Goal: Task Accomplishment & Management: Manage account settings

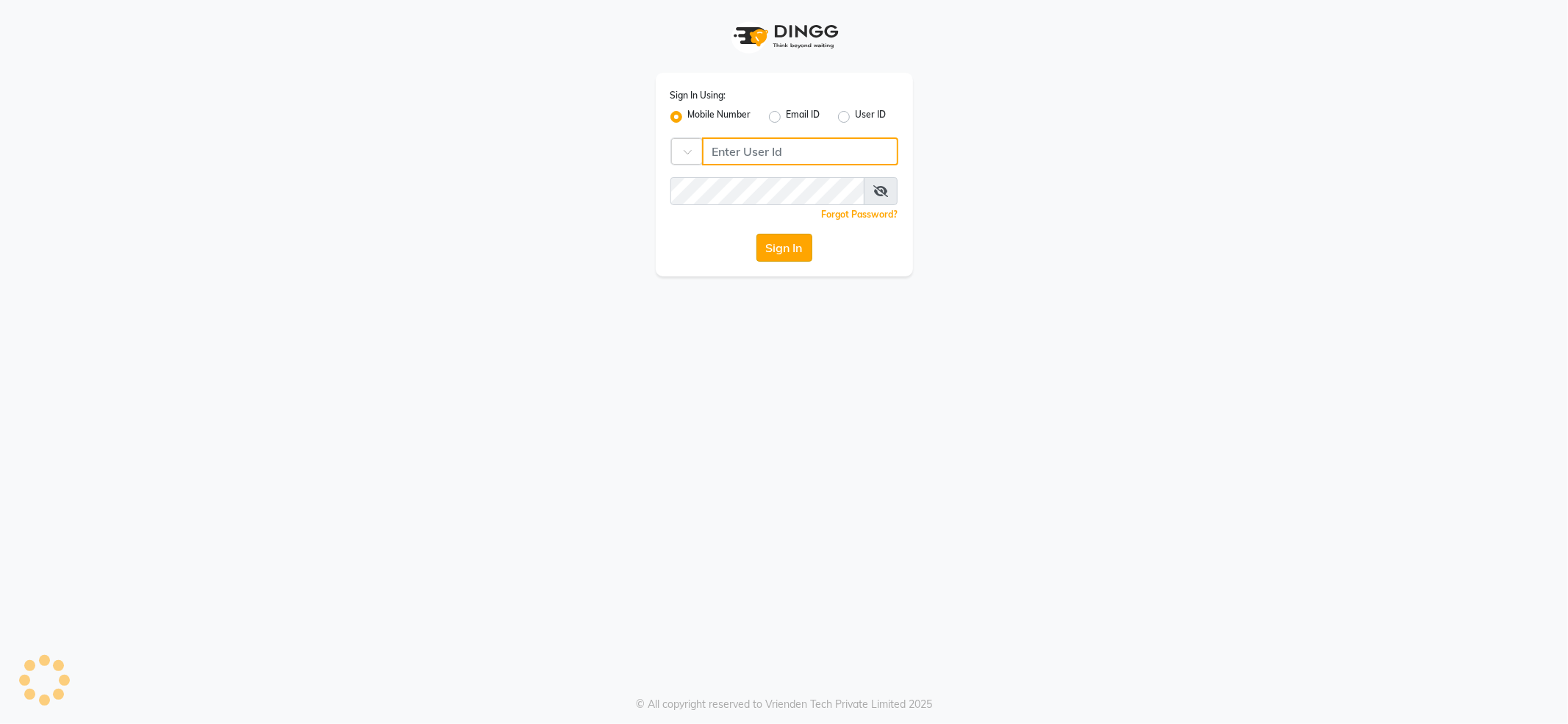
type input "7888029666"
click at [795, 244] on button "Sign In" at bounding box center [784, 248] width 56 height 28
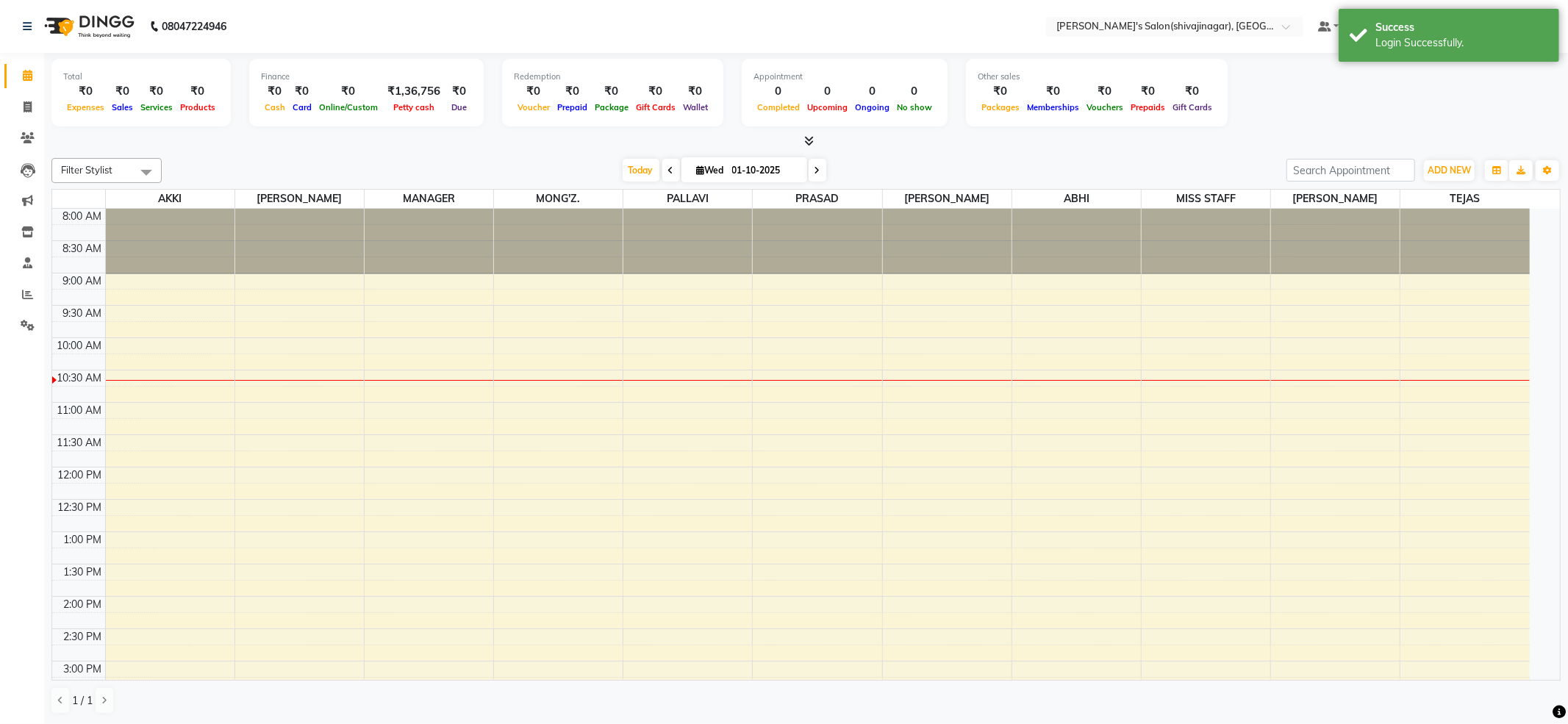
select select "en"
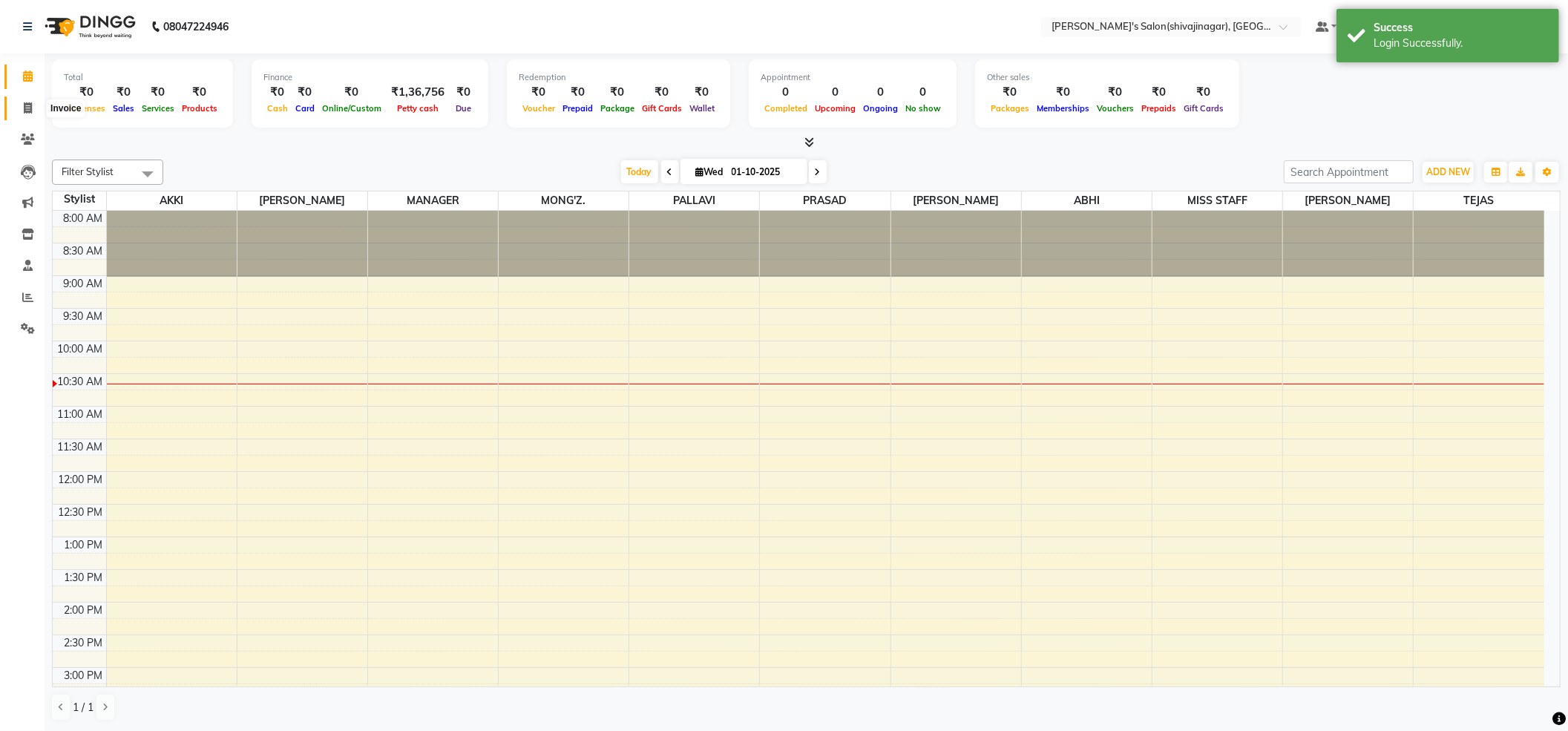
click at [19, 113] on span at bounding box center [28, 109] width 26 height 17
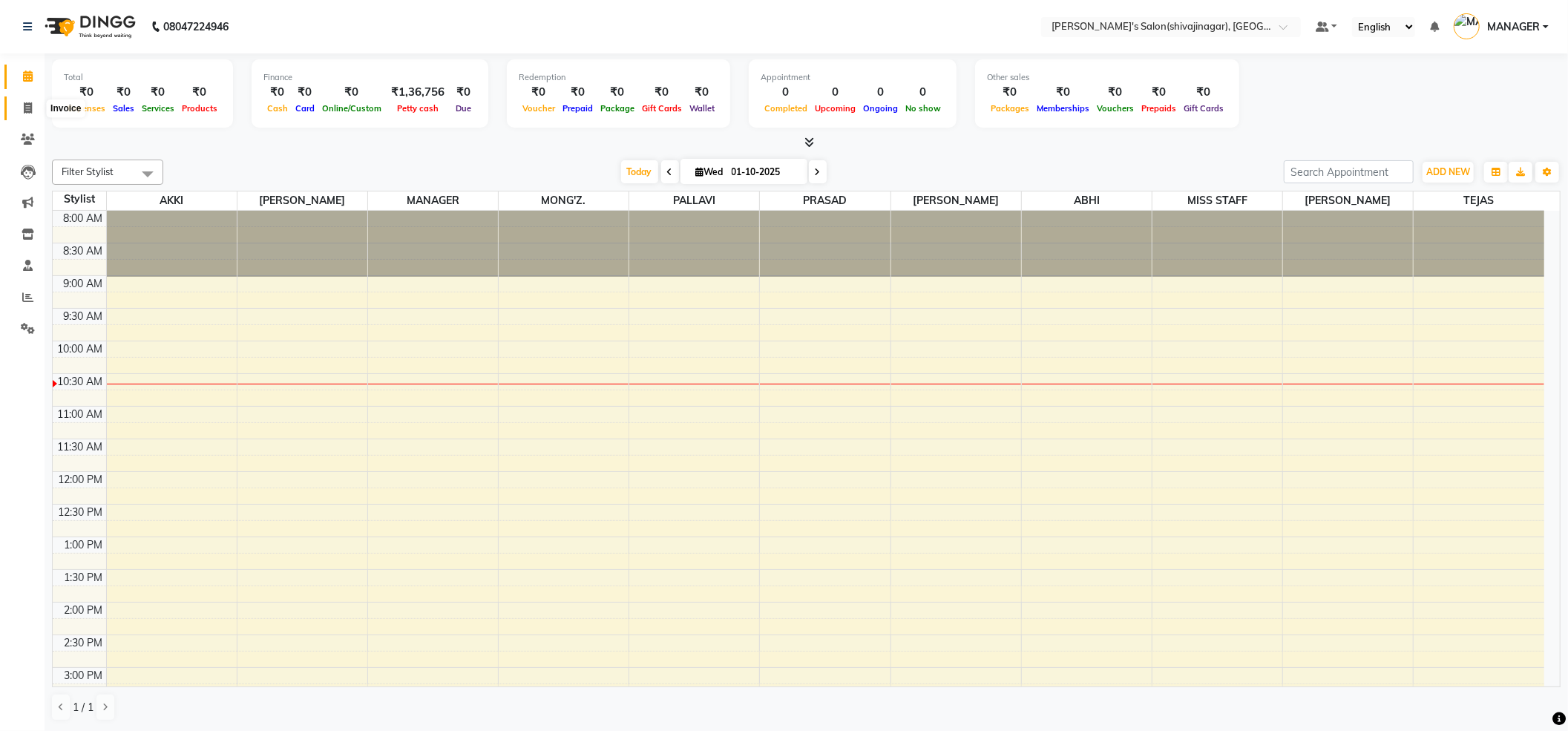
select select "service"
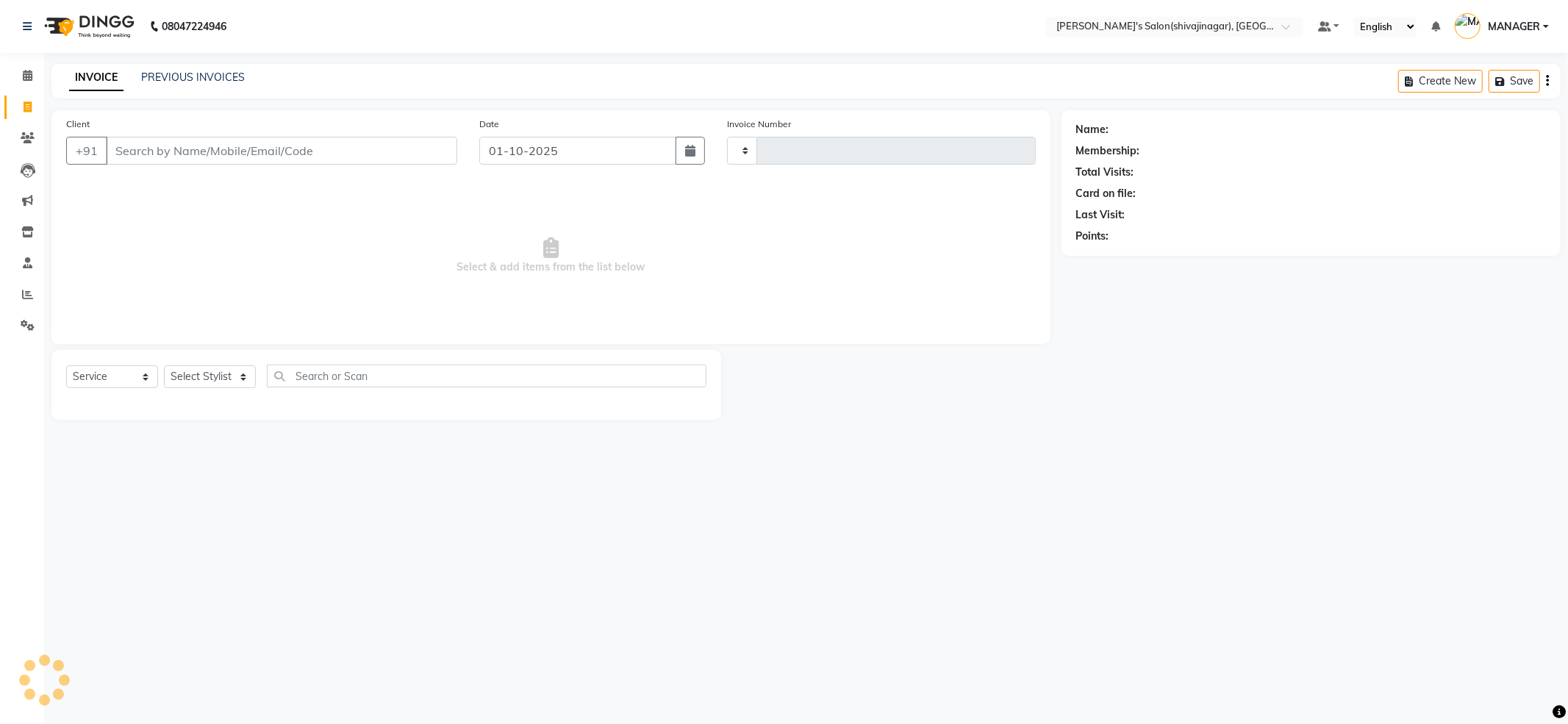
type input "2805"
select select "4174"
click at [319, 151] on input "Client" at bounding box center [282, 151] width 352 height 28
click at [246, 377] on select "Select Stylist [PERSON_NAME] MANAGER MISS STAFF MONG'Z. [PERSON_NAME] [PERSON_N…" at bounding box center [210, 377] width 92 height 23
select select "24667"
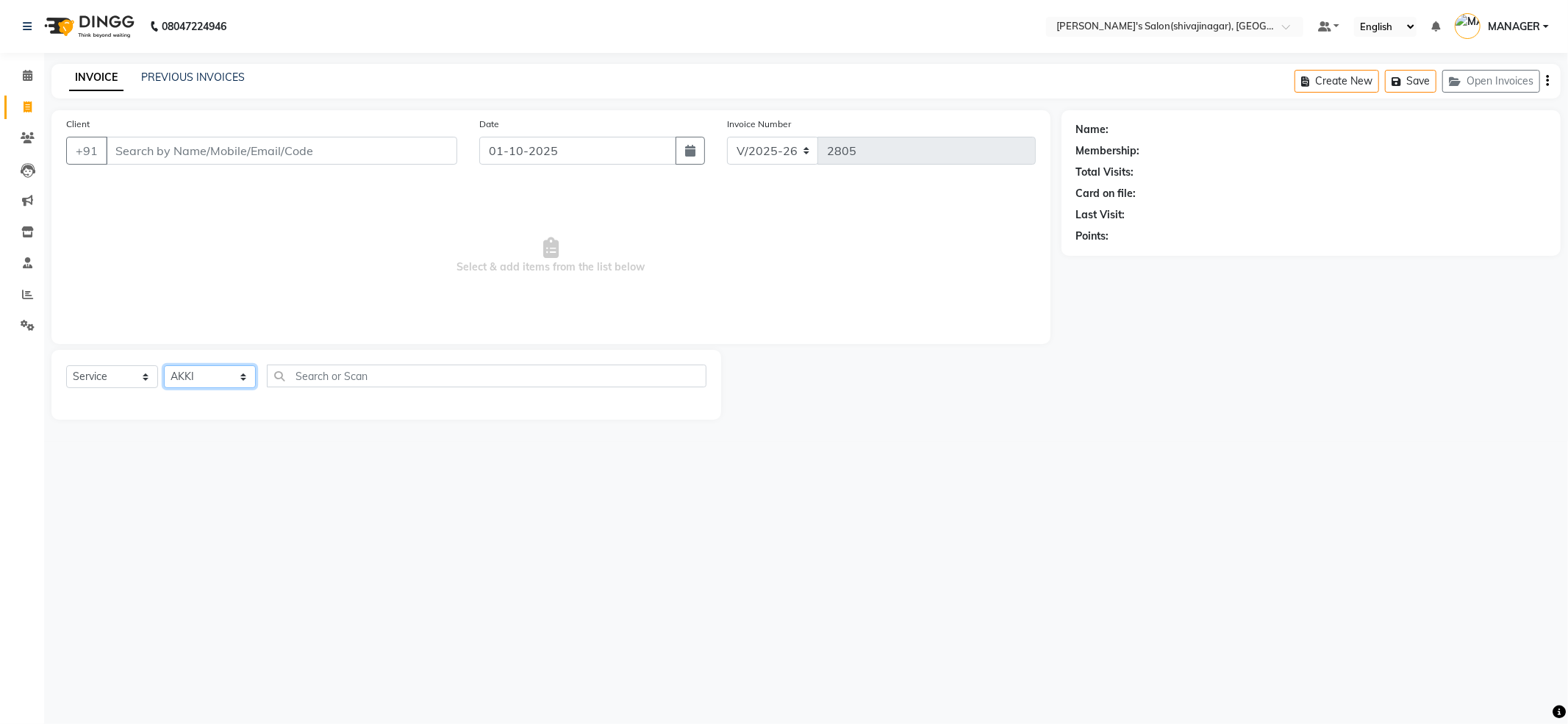
click at [164, 366] on select "Select Stylist [PERSON_NAME] MANAGER MISS STAFF MONG'Z. [PERSON_NAME] [PERSON_N…" at bounding box center [210, 377] width 92 height 23
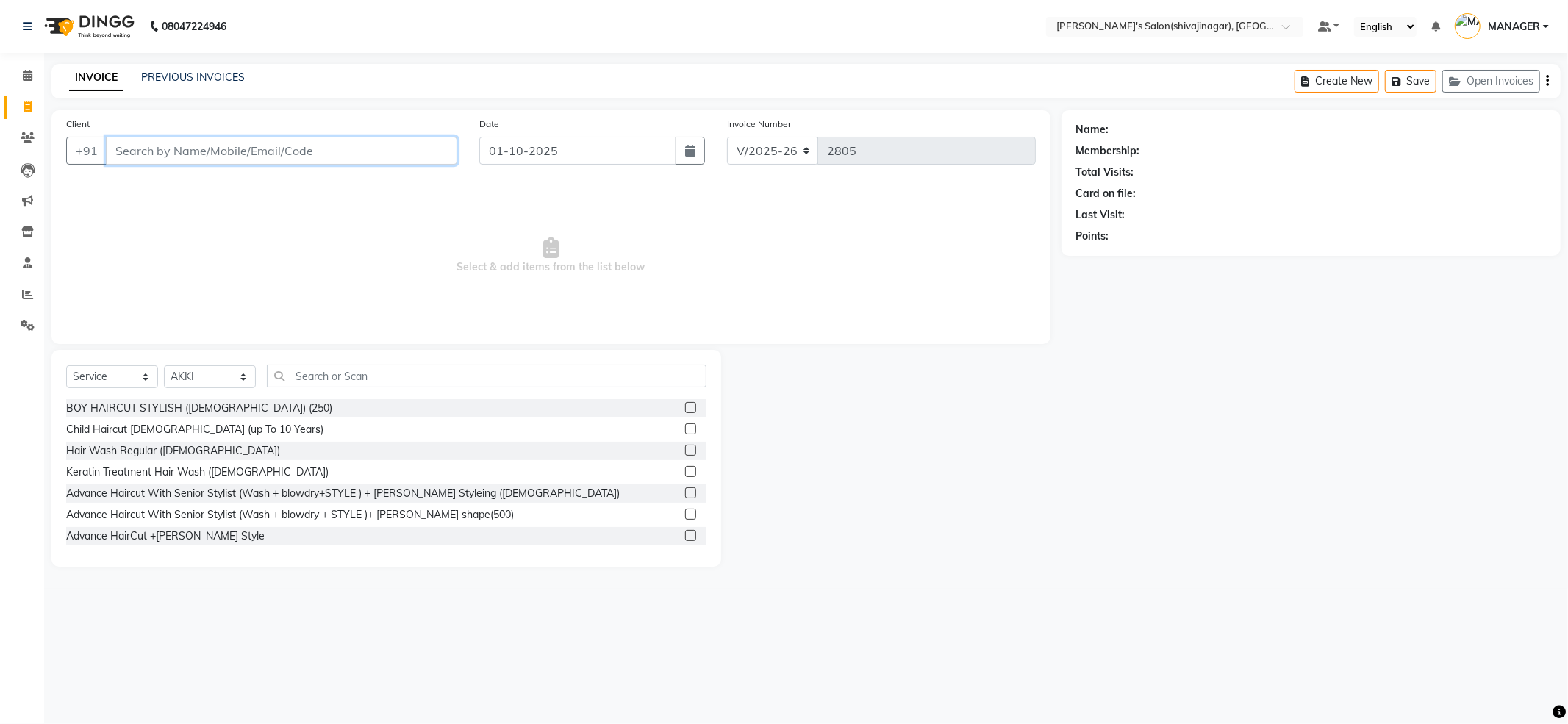
click at [301, 143] on input "Client" at bounding box center [282, 151] width 352 height 28
type input "9561881062"
click at [226, 145] on input "9561881062" at bounding box center [244, 151] width 276 height 28
click at [231, 147] on input "9561881062" at bounding box center [244, 151] width 276 height 28
click at [231, 148] on input "9561881062" at bounding box center [244, 151] width 276 height 28
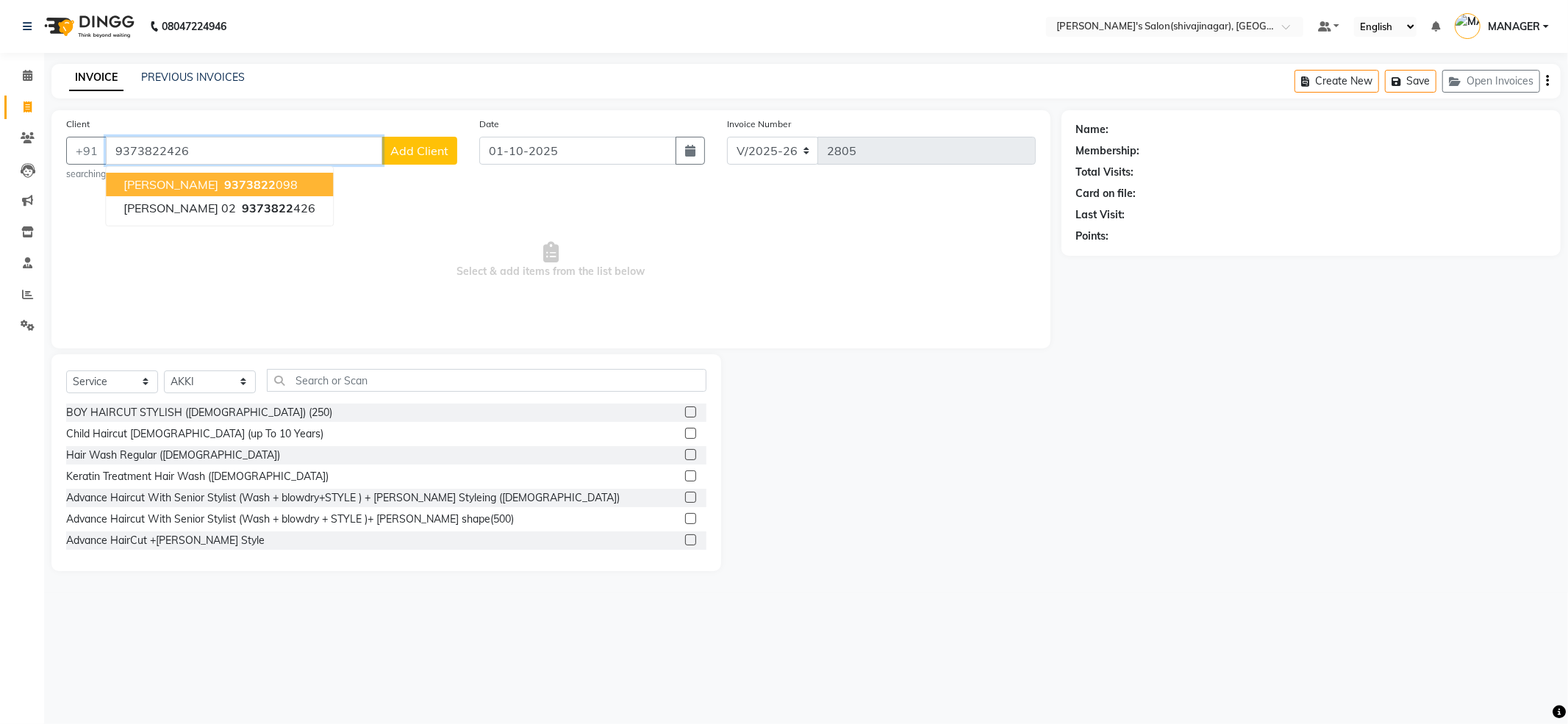
type input "9373822426"
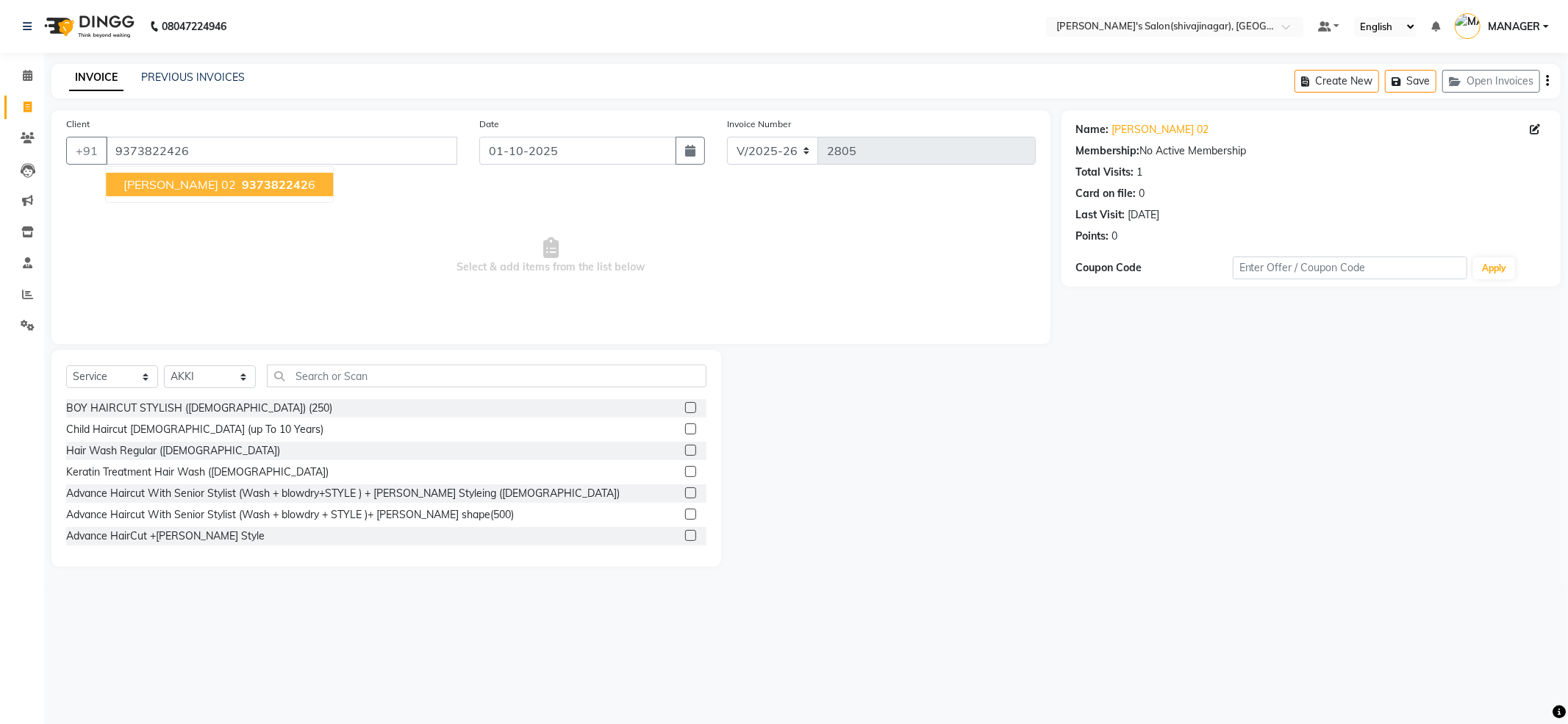
click at [242, 178] on span "937382242" at bounding box center [275, 184] width 66 height 15
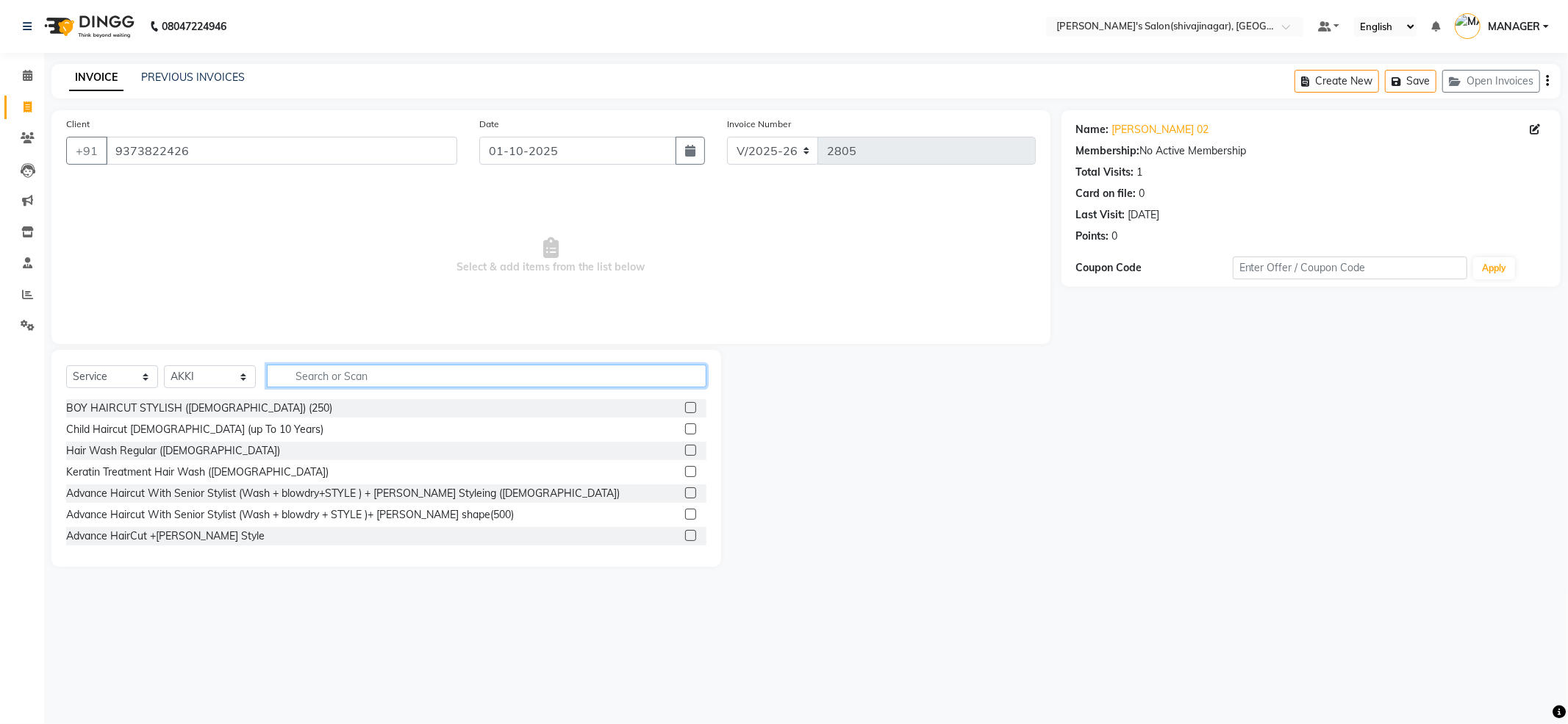
click at [312, 382] on input "text" at bounding box center [487, 376] width 439 height 23
click at [490, 370] on input "text" at bounding box center [487, 376] width 439 height 23
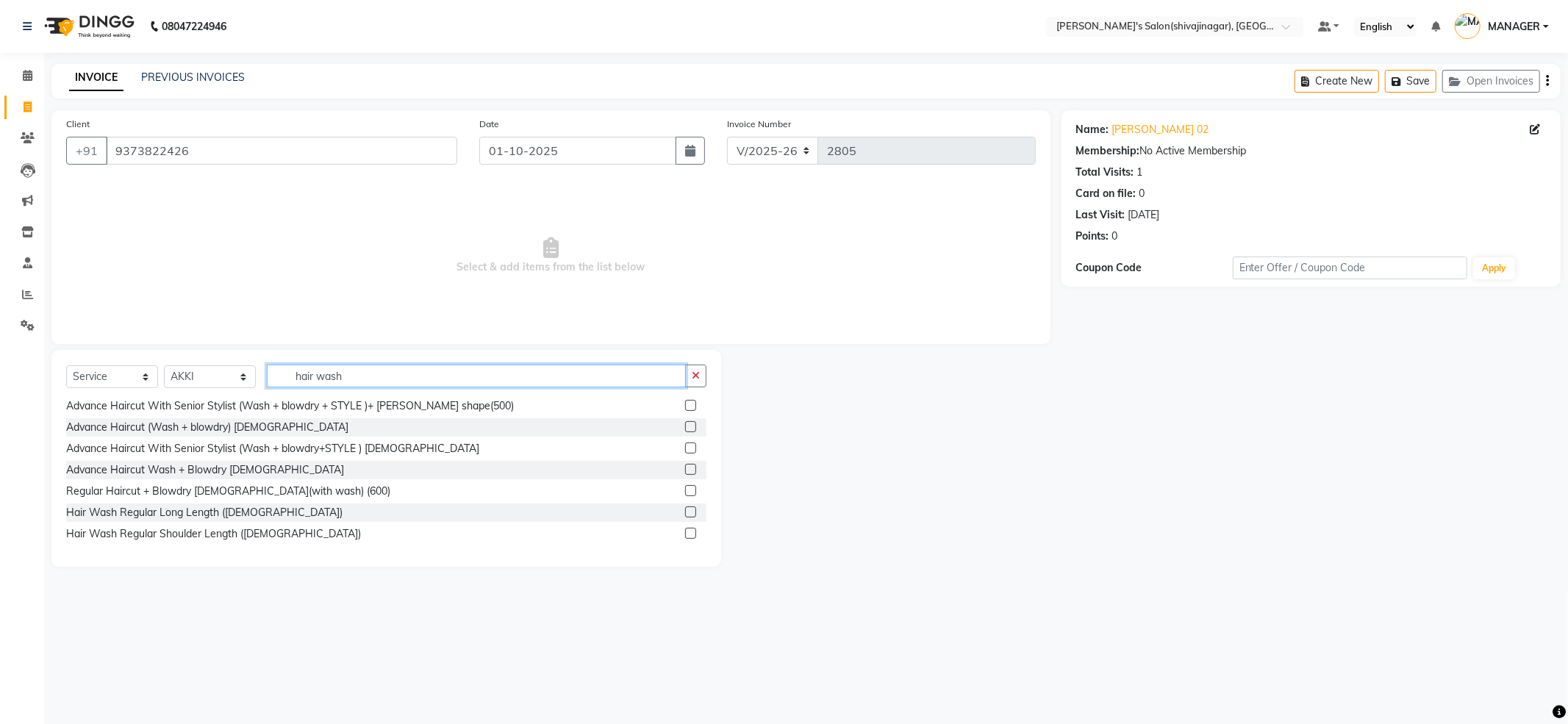
scroll to position [98, 0]
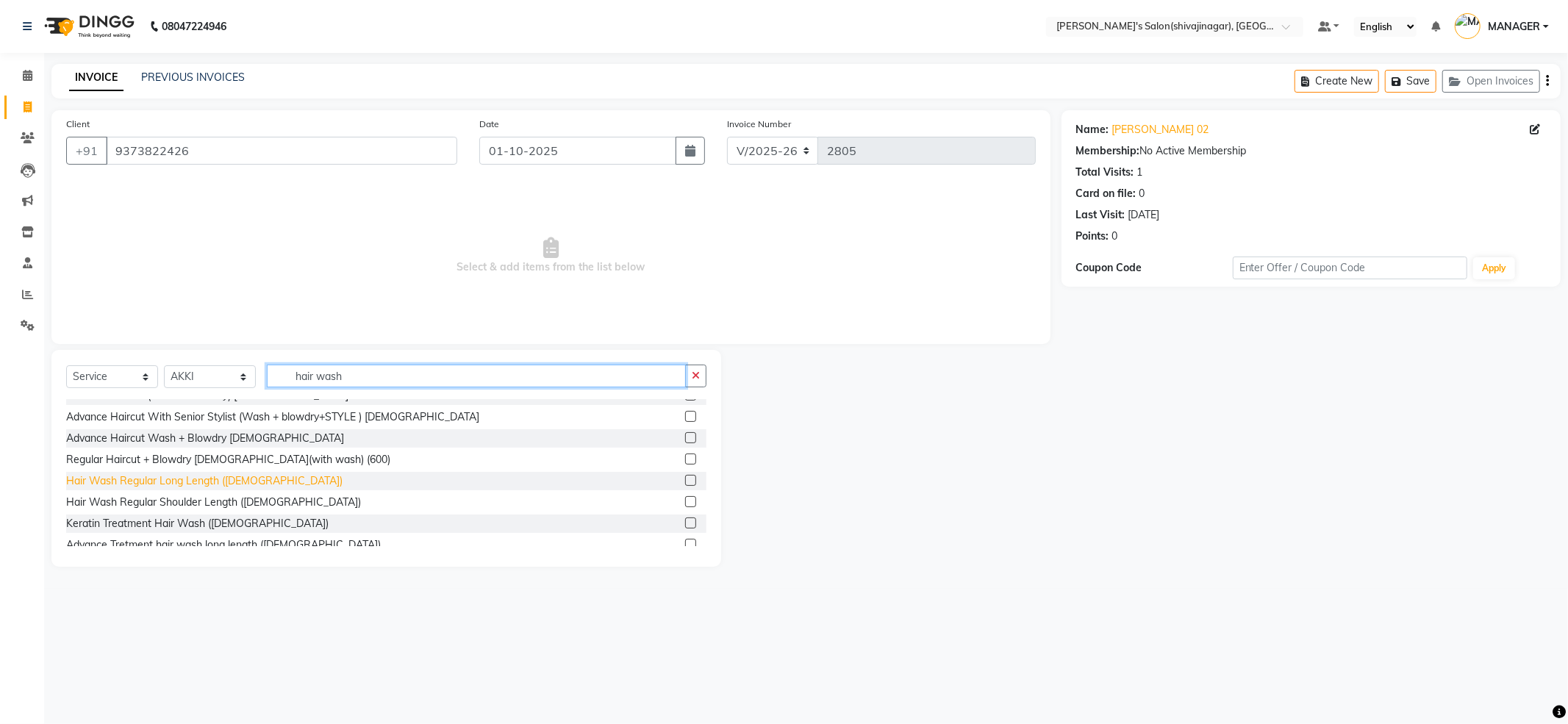
type input "hair wash"
click at [235, 485] on div "Hair Wash Regular Long Length ([DEMOGRAPHIC_DATA])" at bounding box center [204, 481] width 276 height 16
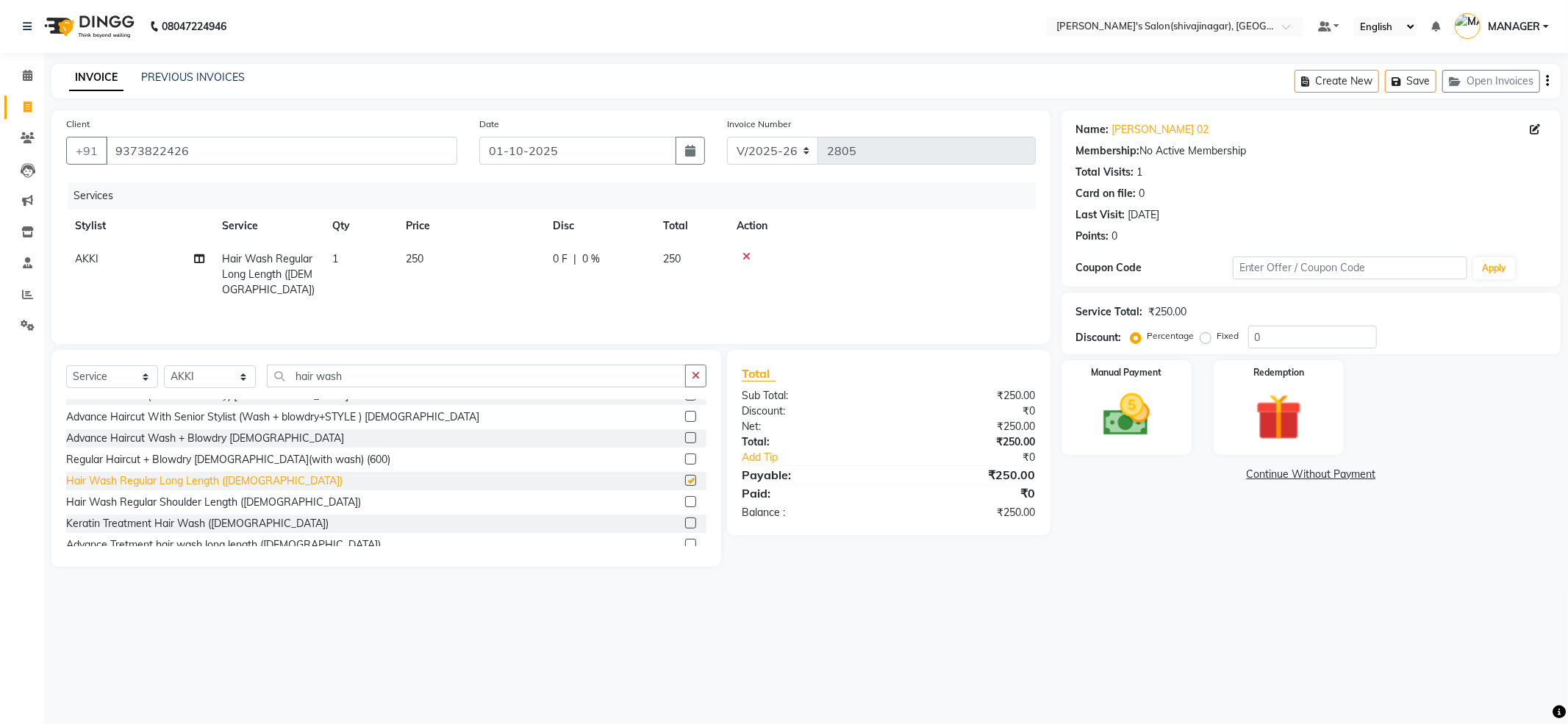
checkbox input "false"
click at [745, 249] on td at bounding box center [881, 274] width 308 height 64
click at [218, 524] on div "Keratin Treatment Hair Wash ([DEMOGRAPHIC_DATA])" at bounding box center [197, 524] width 262 height 16
checkbox input "false"
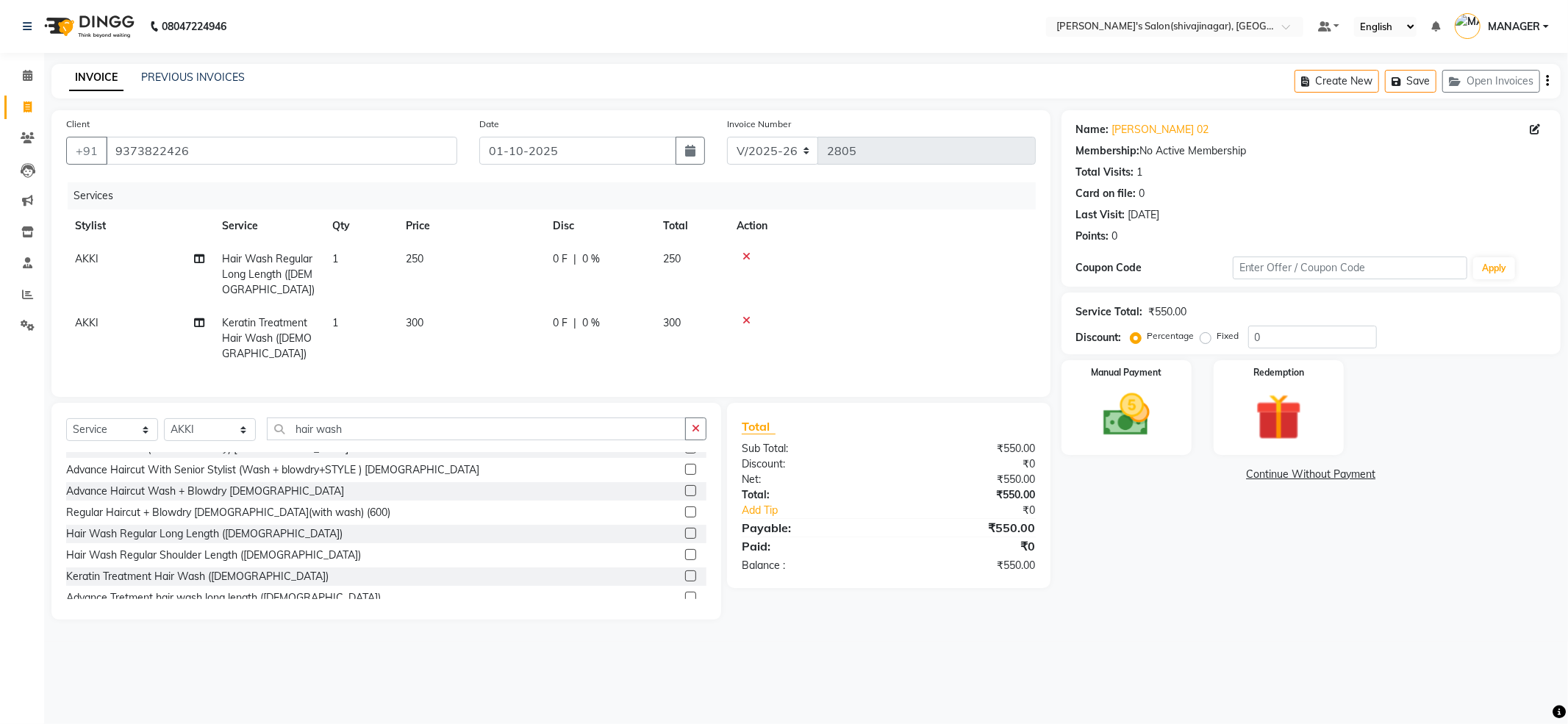
click at [745, 249] on td at bounding box center [881, 274] width 308 height 64
click at [748, 254] on icon at bounding box center [746, 256] width 8 height 10
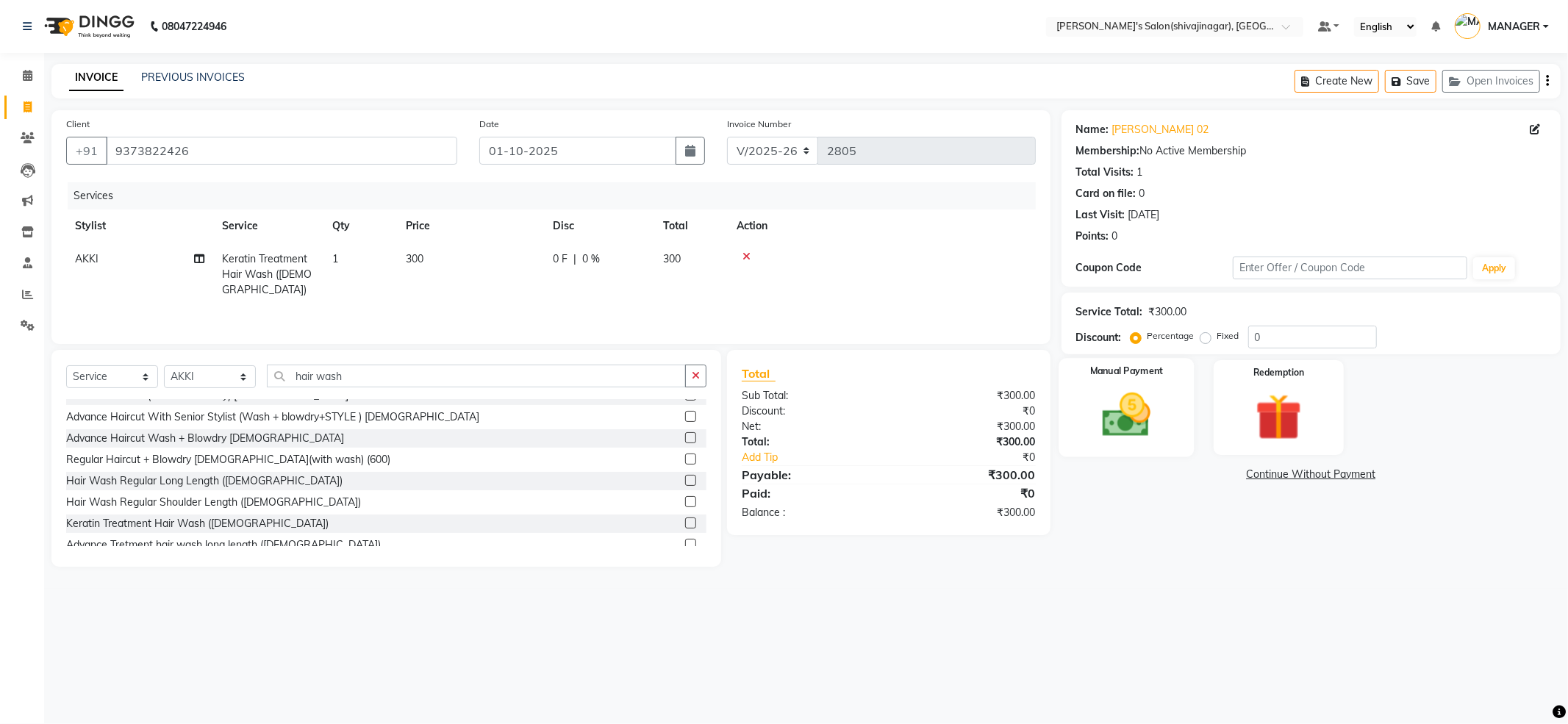
click at [1115, 395] on img at bounding box center [1126, 415] width 78 height 56
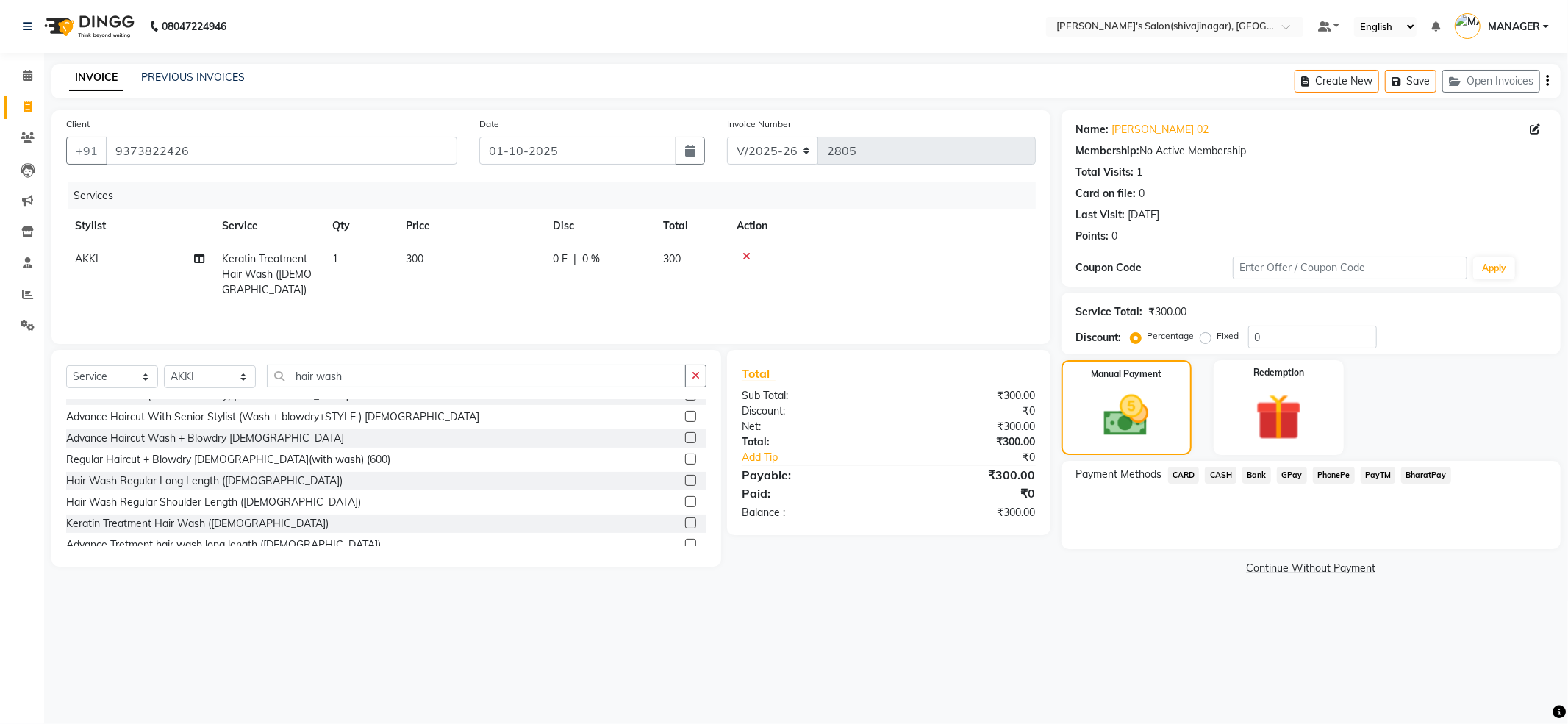
click at [1226, 478] on span "CASH" at bounding box center [1220, 475] width 31 height 17
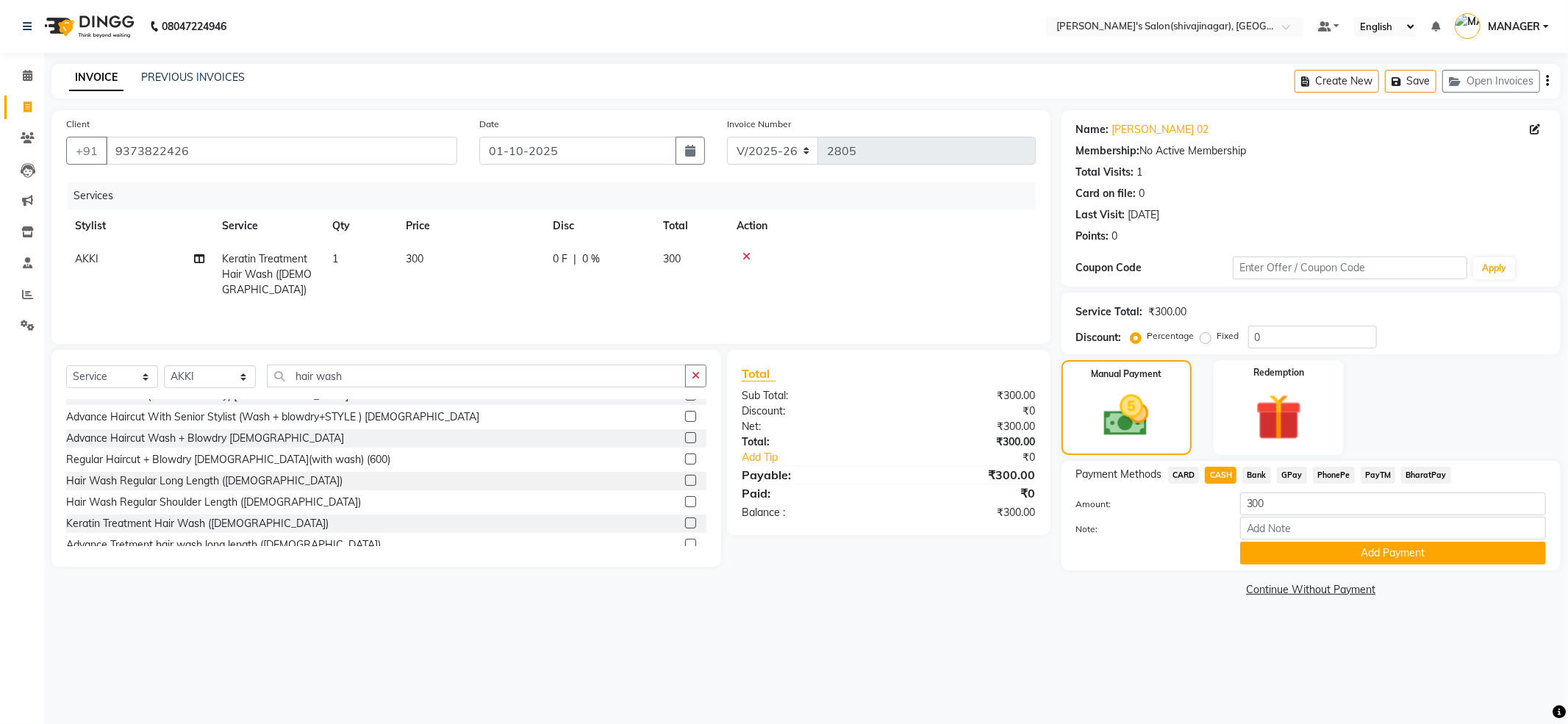
click at [1217, 335] on label "Fixed" at bounding box center [1228, 336] width 22 height 13
click at [1203, 335] on input "Fixed" at bounding box center [1208, 335] width 10 height 10
radio input "true"
click at [1274, 337] on input "0" at bounding box center [1312, 337] width 129 height 23
type input "050"
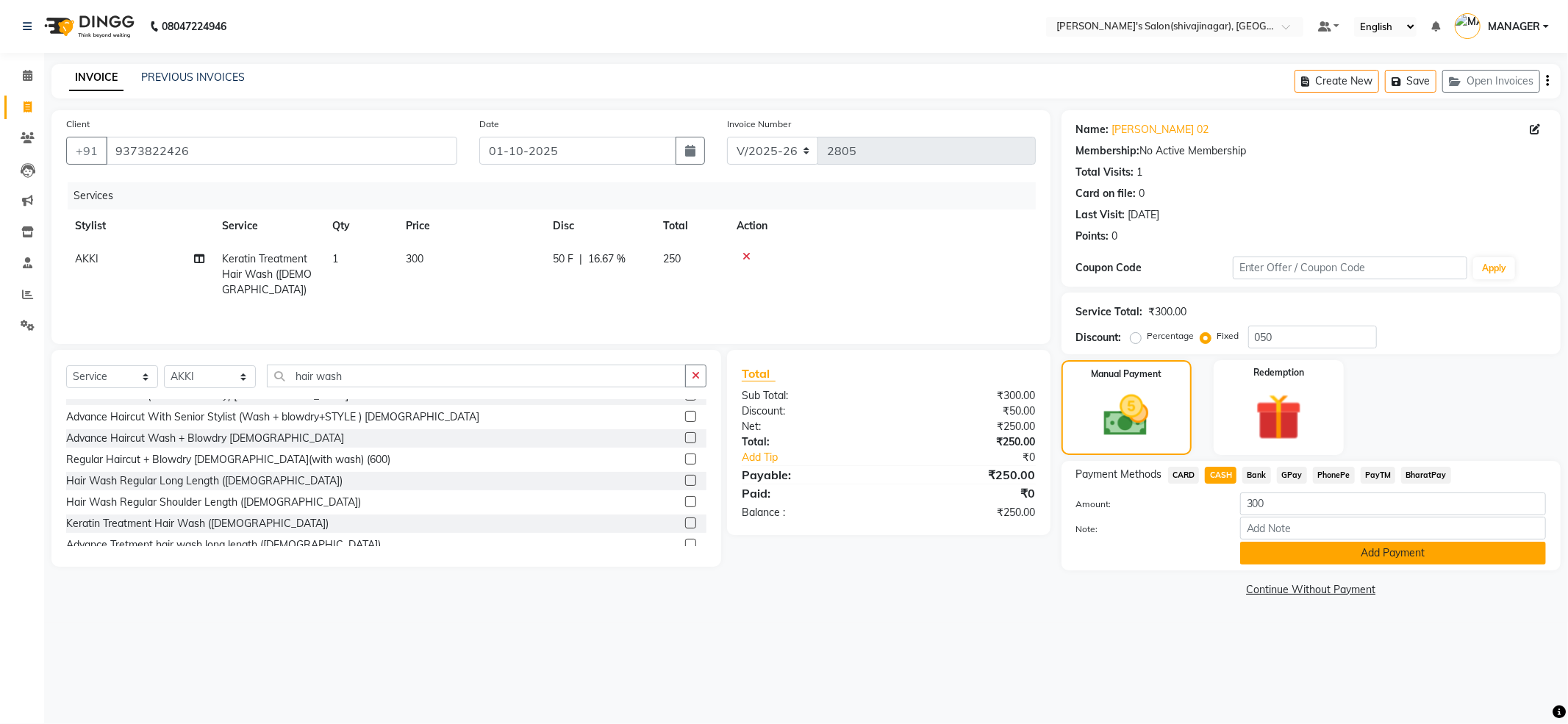
click at [1403, 548] on button "Add Payment" at bounding box center [1393, 552] width 306 height 23
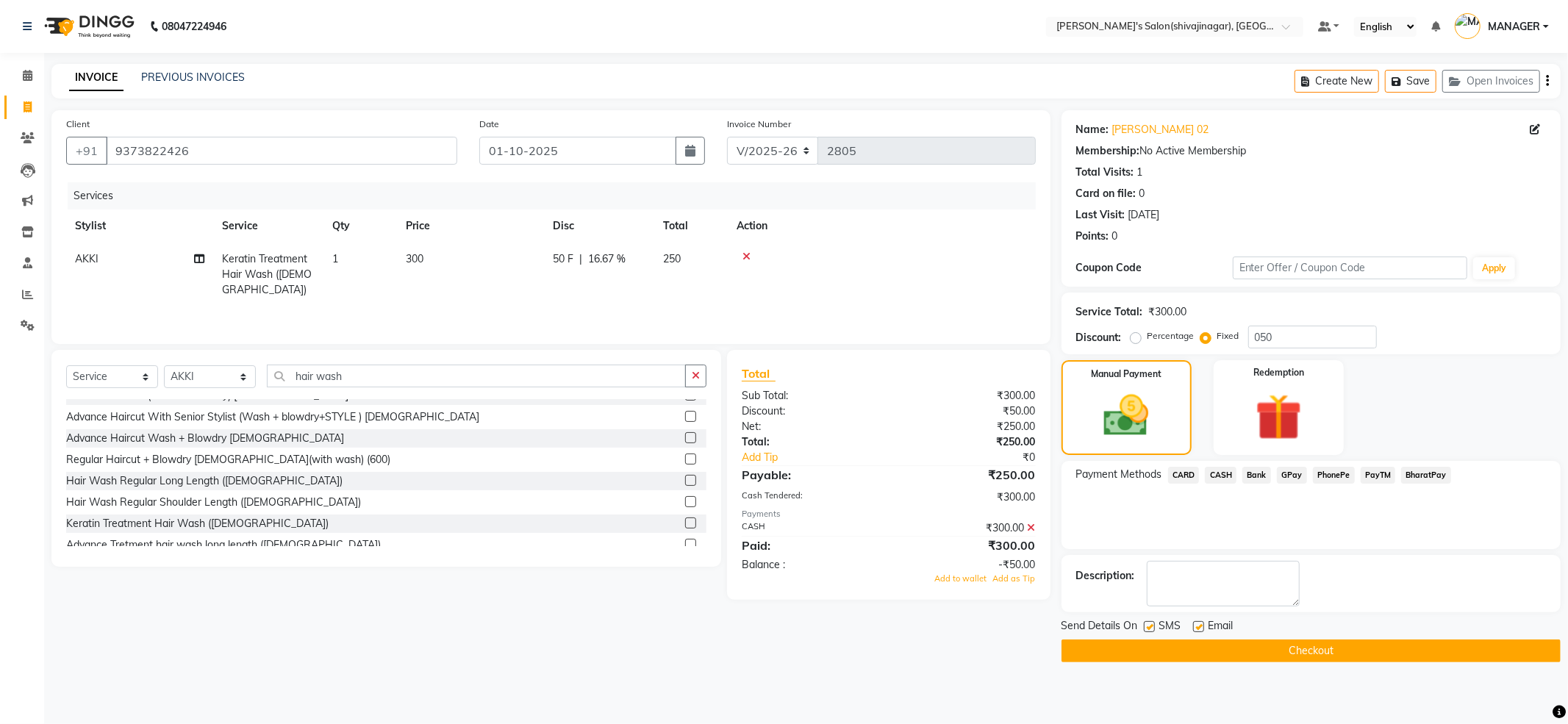
click at [1035, 529] on icon at bounding box center [1031, 527] width 8 height 10
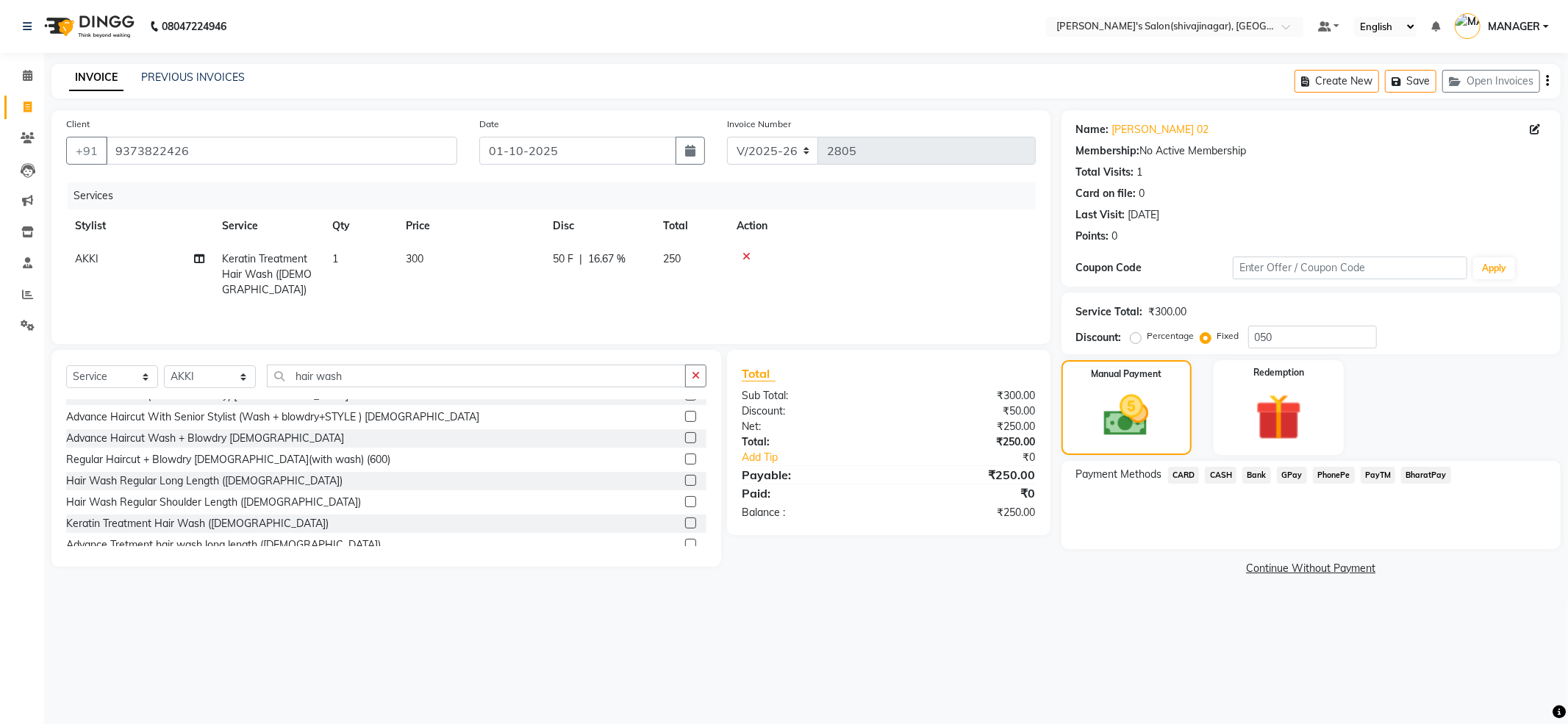
click at [1375, 471] on span "PayTM" at bounding box center [1378, 475] width 35 height 17
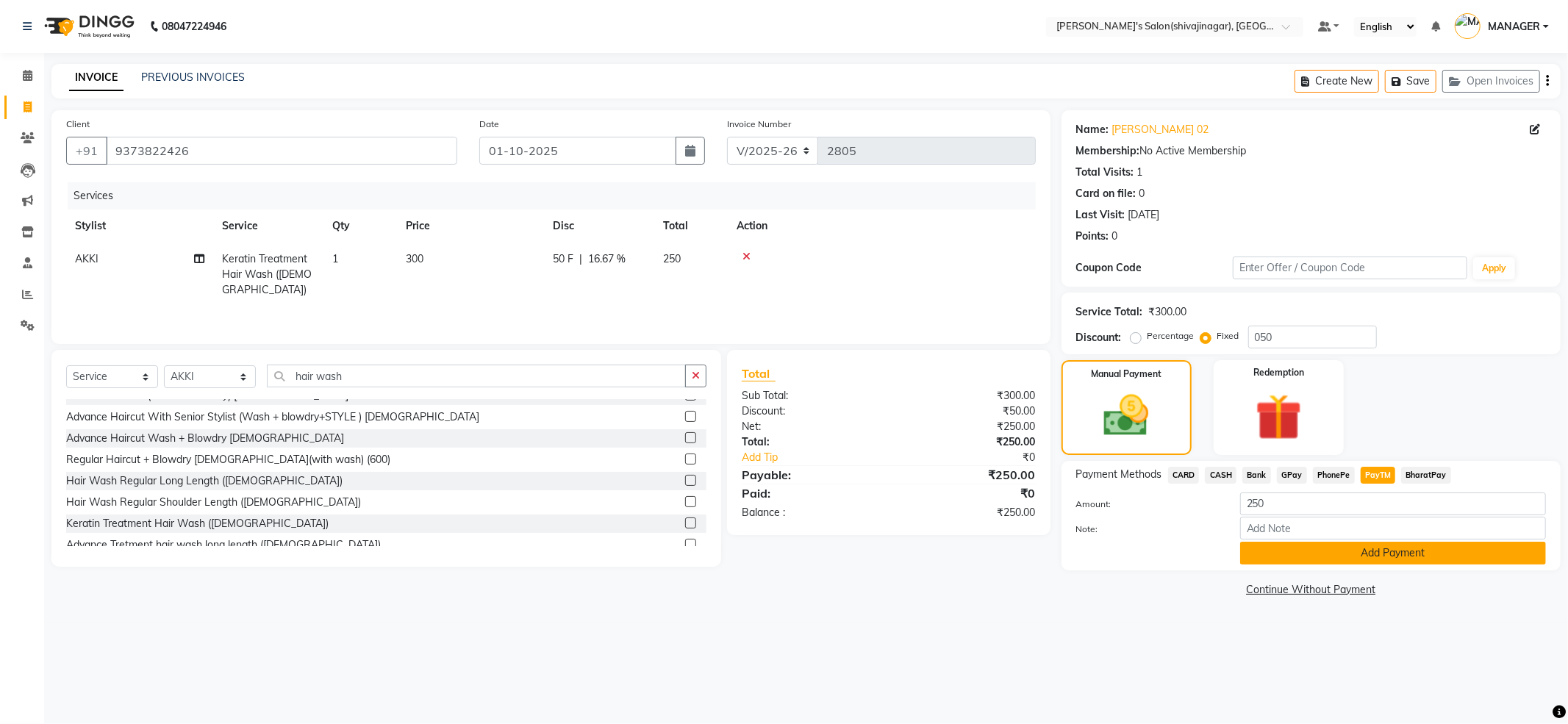
click at [1327, 552] on button "Add Payment" at bounding box center [1393, 552] width 306 height 23
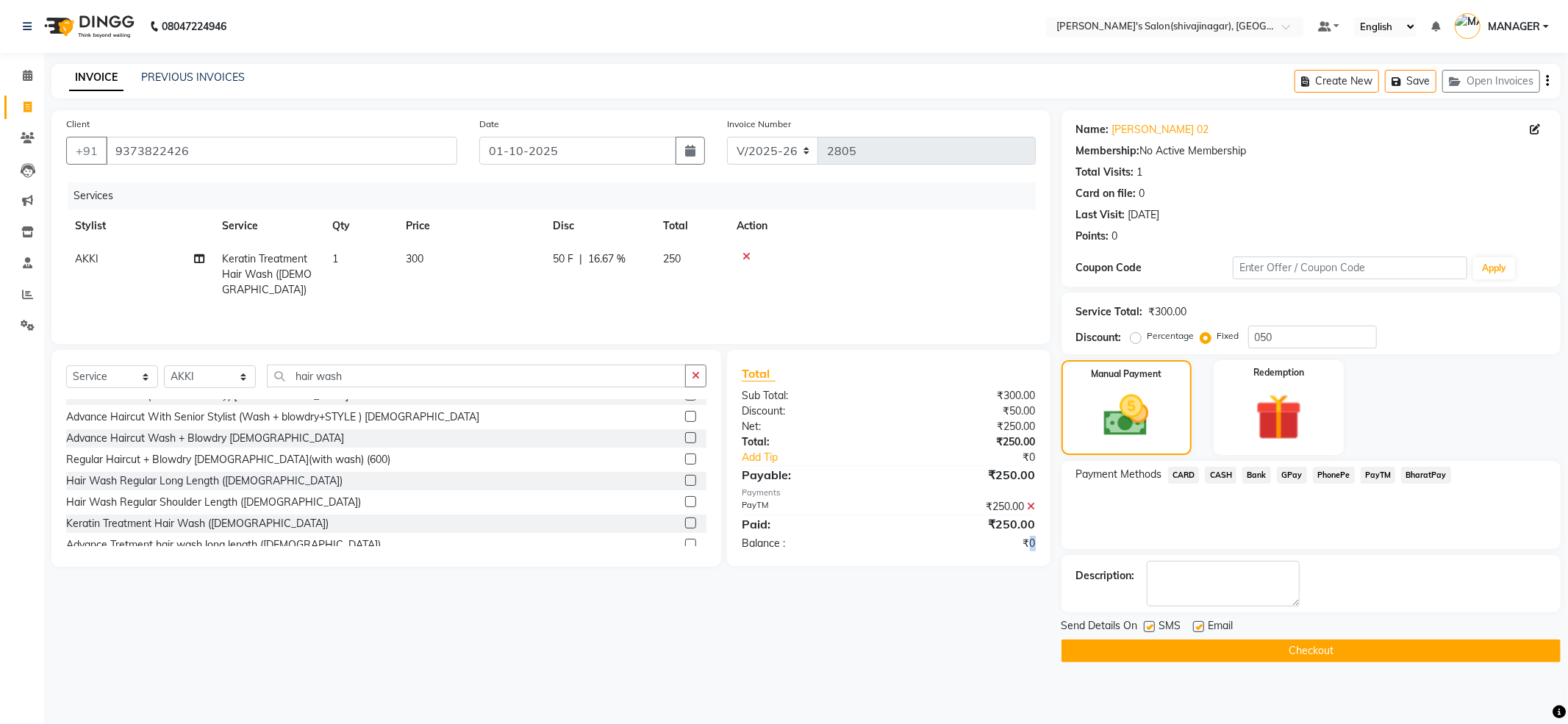
click at [1033, 542] on div "₹0" at bounding box center [967, 544] width 158 height 16
click at [1034, 551] on div "₹0" at bounding box center [967, 544] width 158 height 16
click at [1030, 545] on div "₹0" at bounding box center [967, 544] width 158 height 16
click at [1017, 547] on div "₹0" at bounding box center [967, 544] width 158 height 16
click at [1023, 547] on div "₹0" at bounding box center [967, 544] width 158 height 16
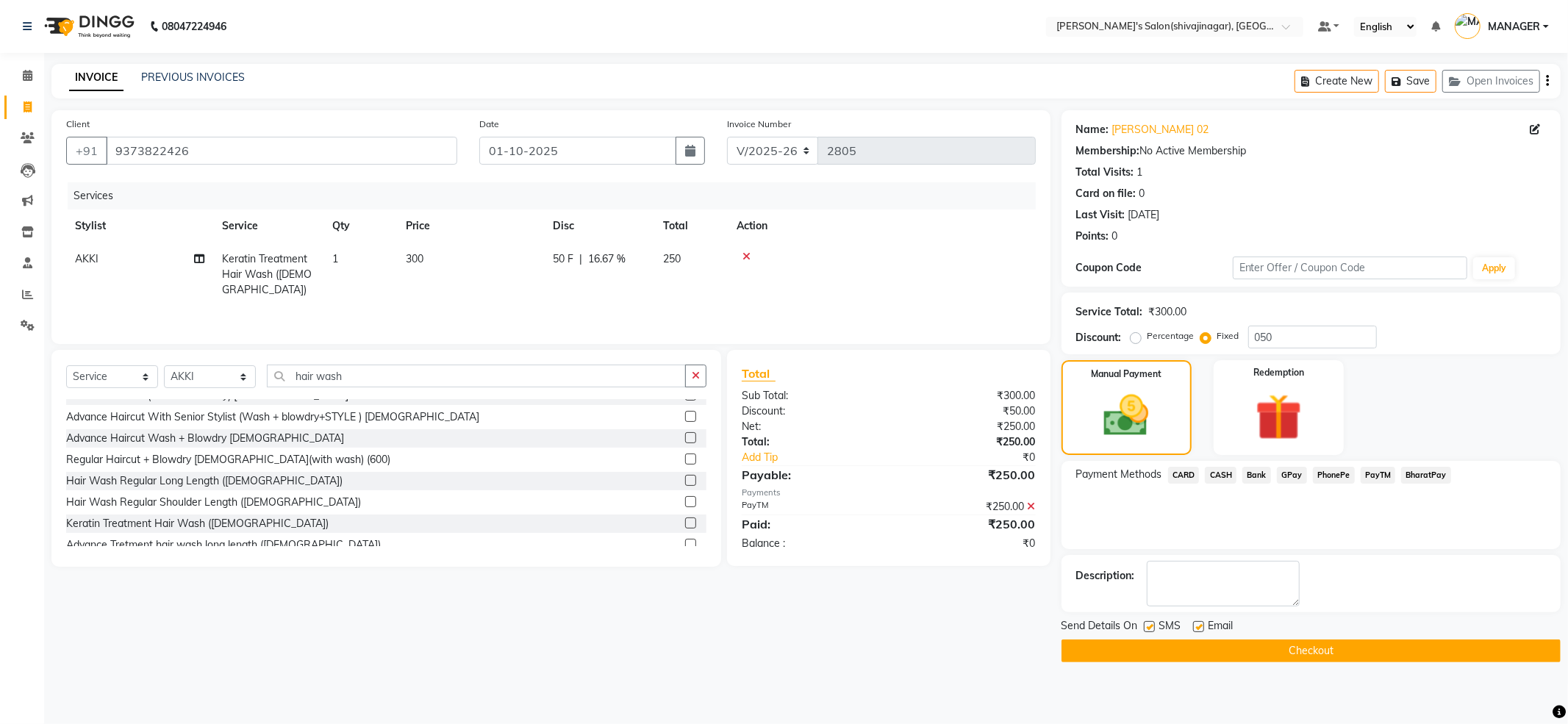
click at [1035, 545] on div "₹0" at bounding box center [967, 544] width 158 height 16
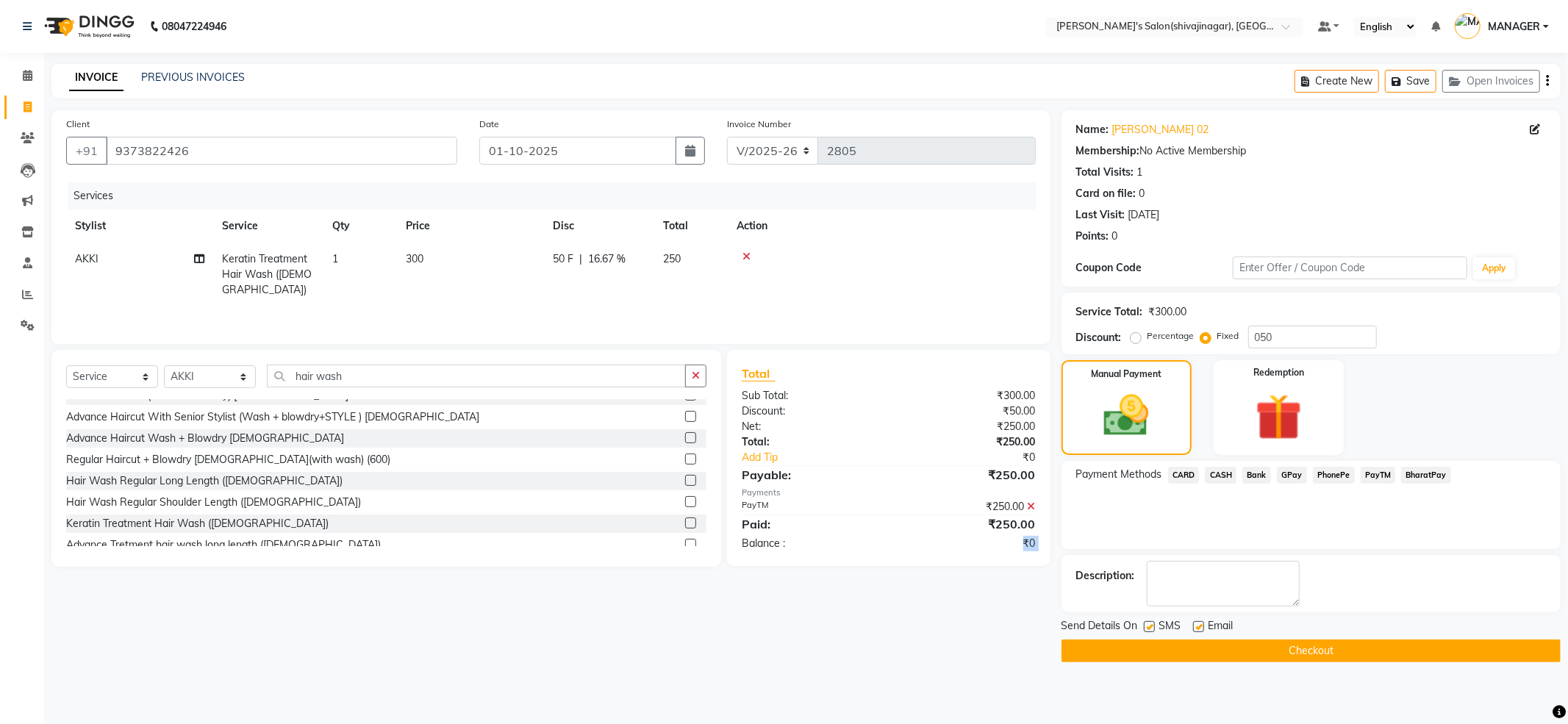
click at [1035, 544] on div "₹0" at bounding box center [967, 544] width 158 height 16
click at [1300, 650] on button "Checkout" at bounding box center [1311, 650] width 499 height 23
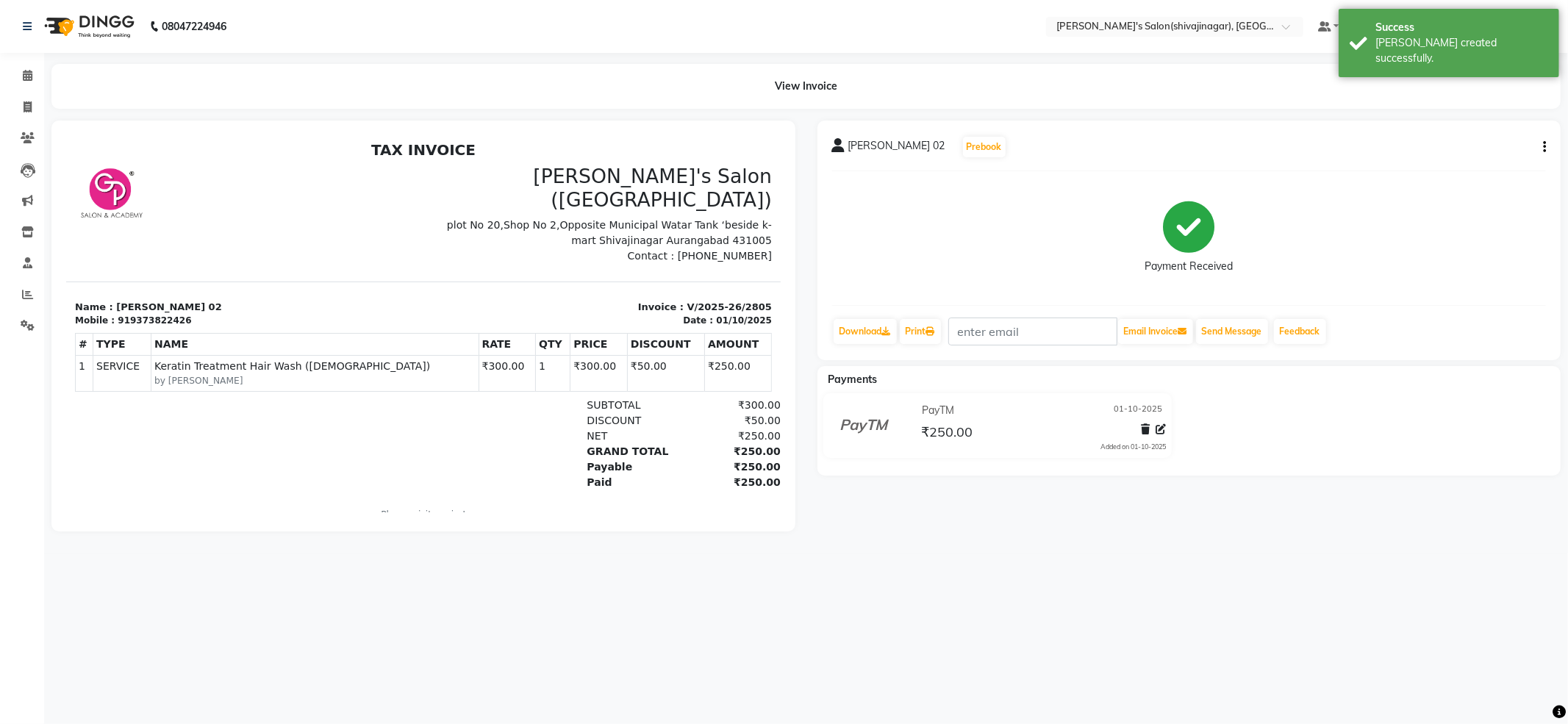
click at [1537, 141] on button "button" at bounding box center [1541, 147] width 9 height 16
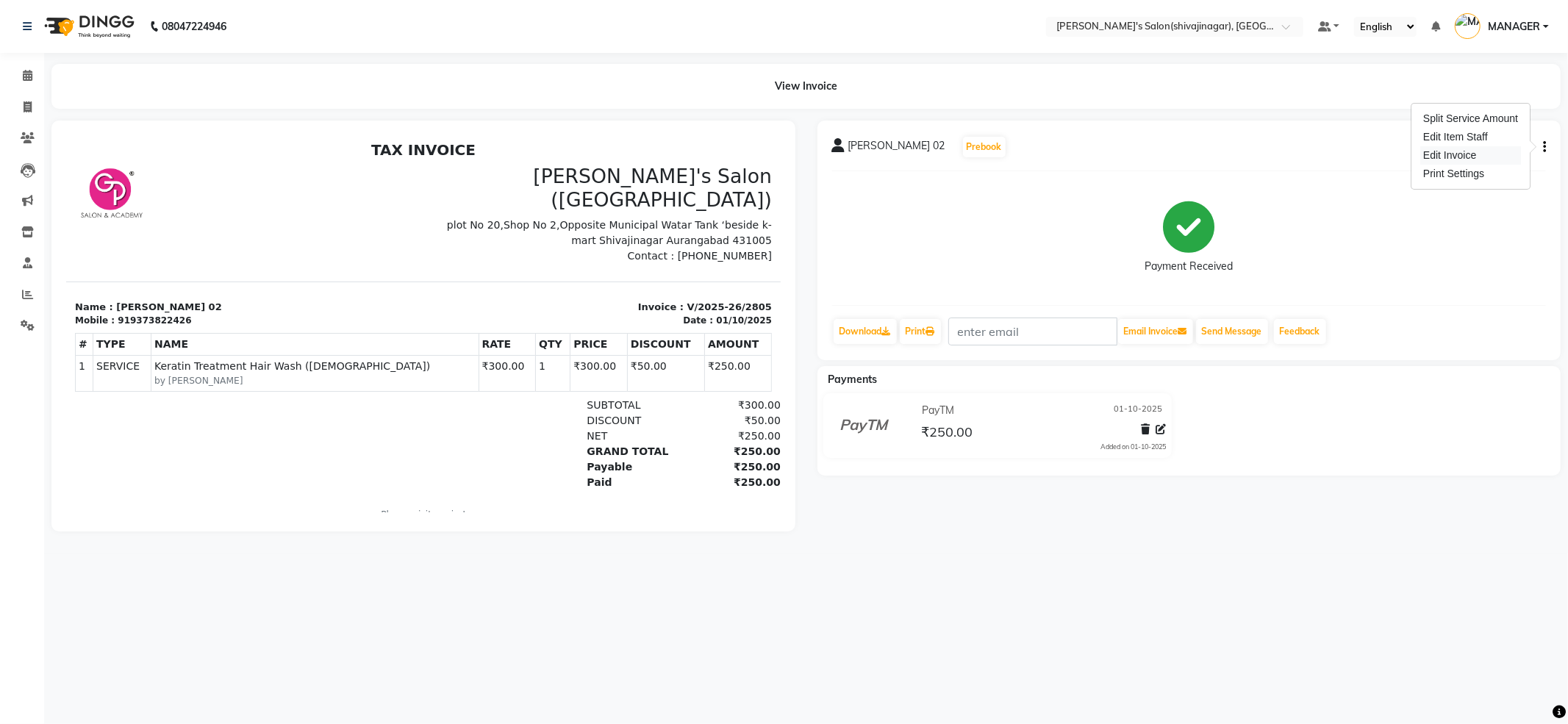
click at [1474, 155] on div "Edit Invoice" at bounding box center [1471, 155] width 100 height 18
select select "service"
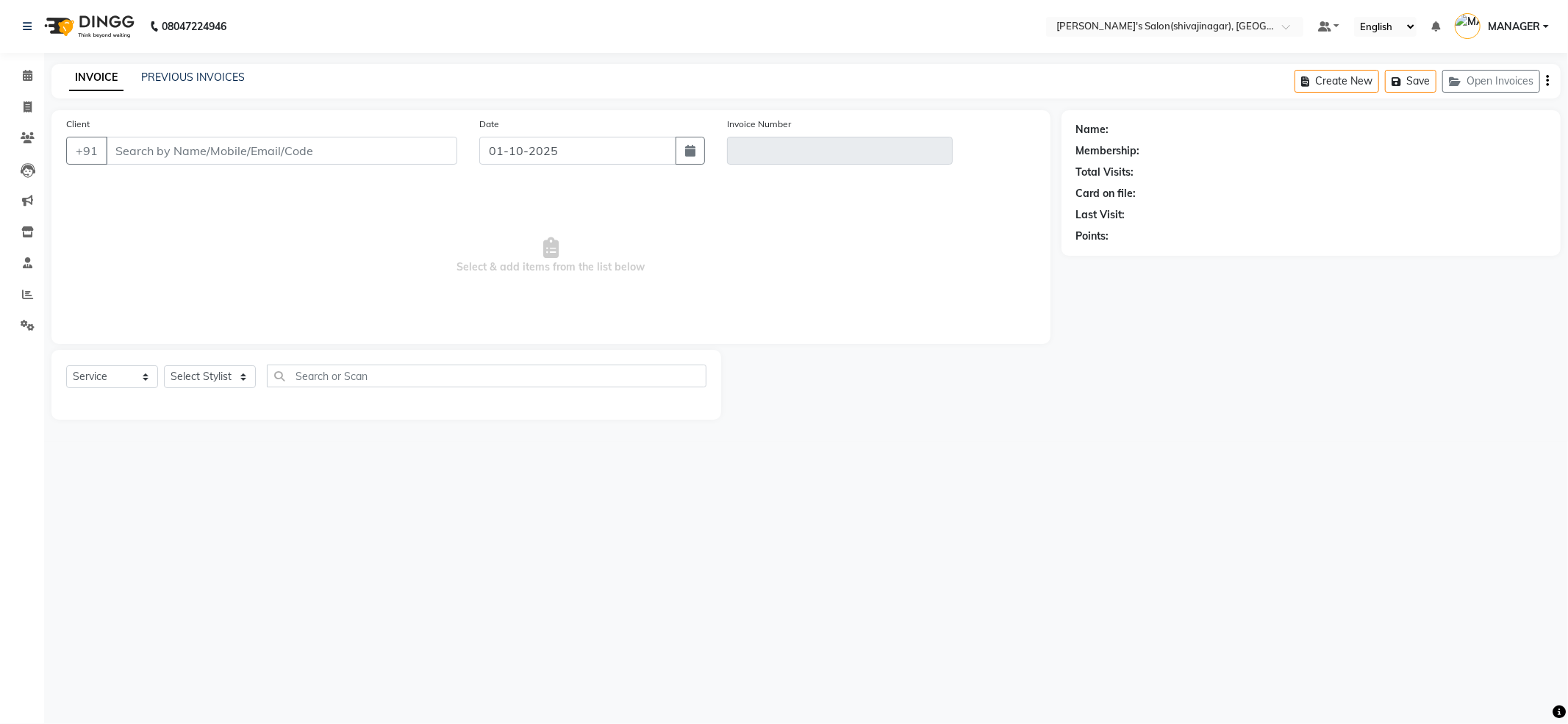
type input "9373822426"
type input "V/2025-26/2805"
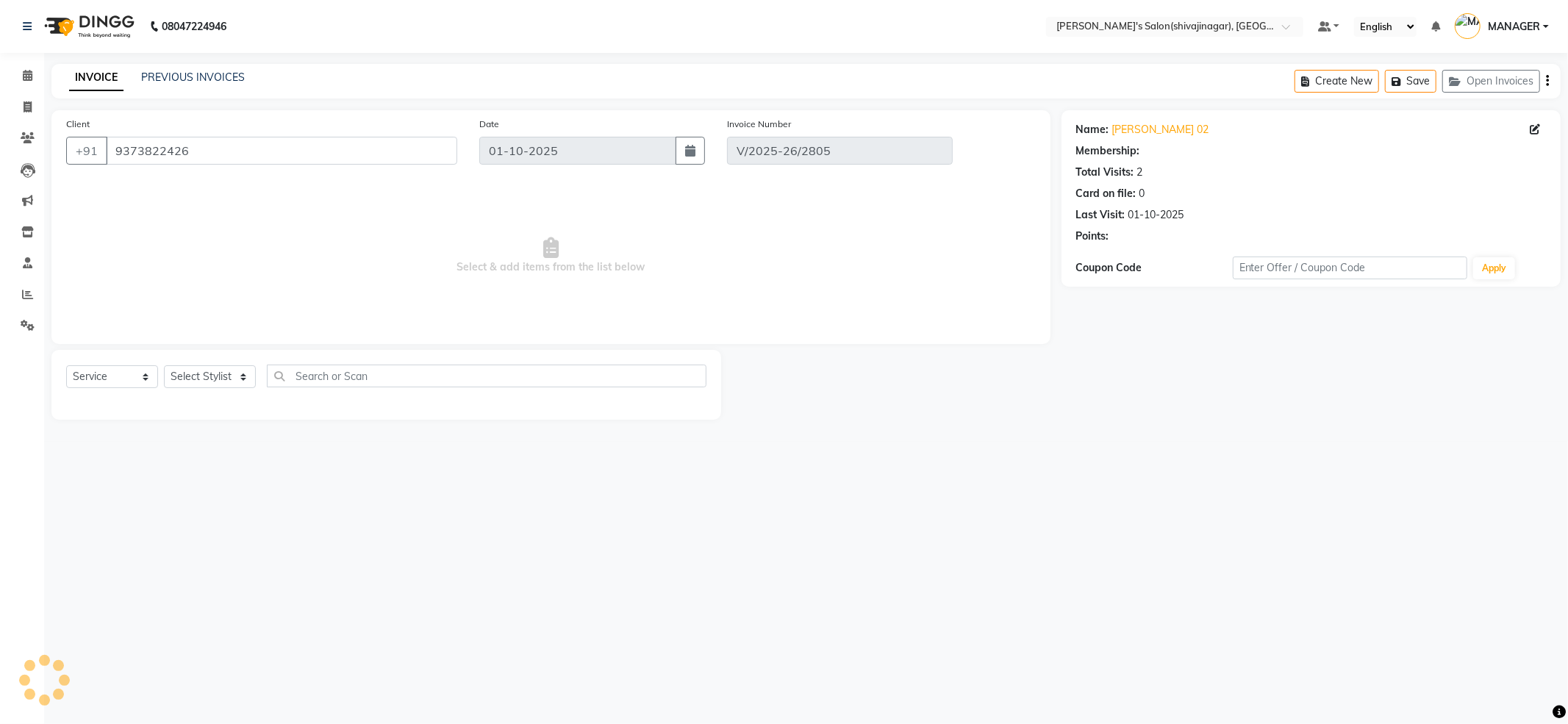
select select "select"
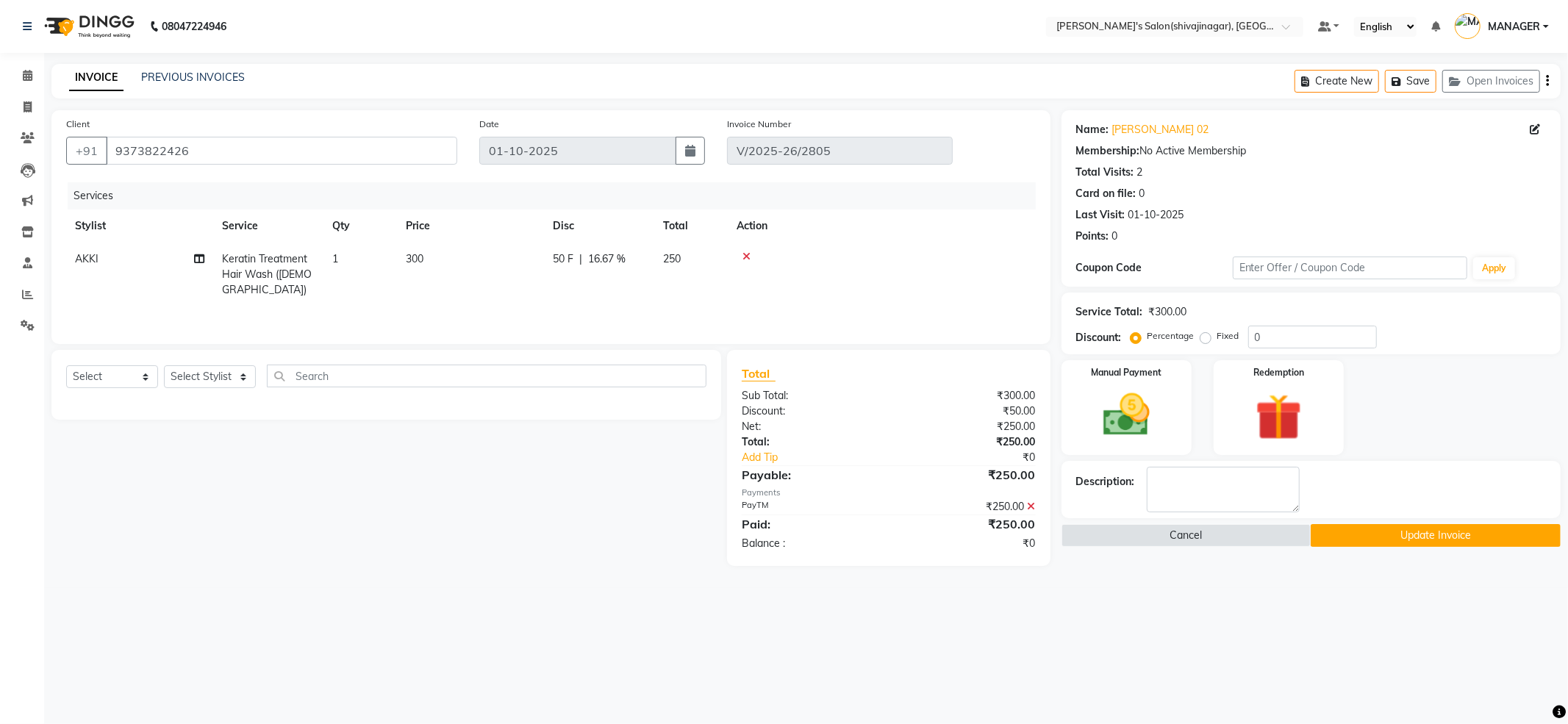
click at [1482, 536] on button "Update Invoice" at bounding box center [1435, 535] width 250 height 23
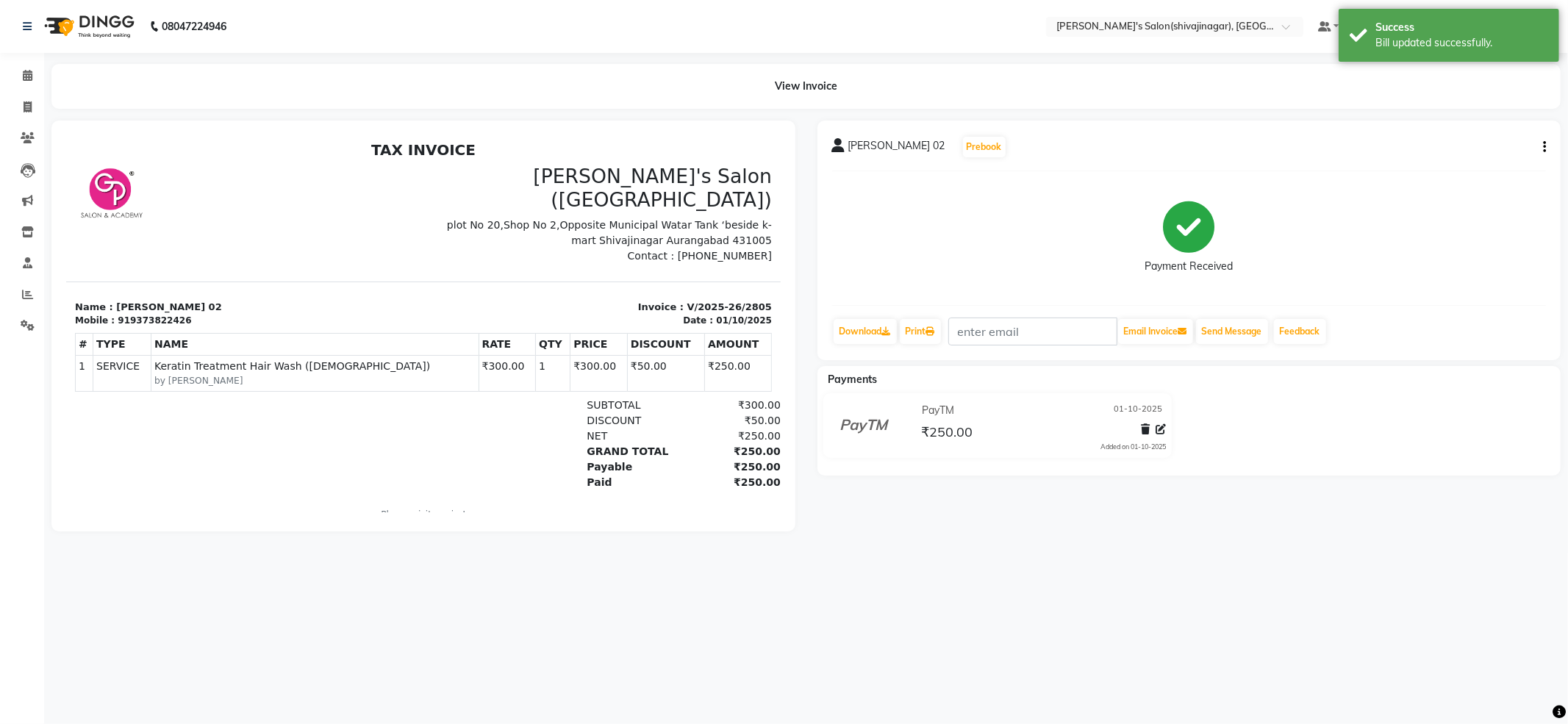
click at [1544, 147] on icon "button" at bounding box center [1544, 147] width 3 height 1
click at [1473, 156] on div "Edit Invoice" at bounding box center [1471, 155] width 100 height 18
select select "service"
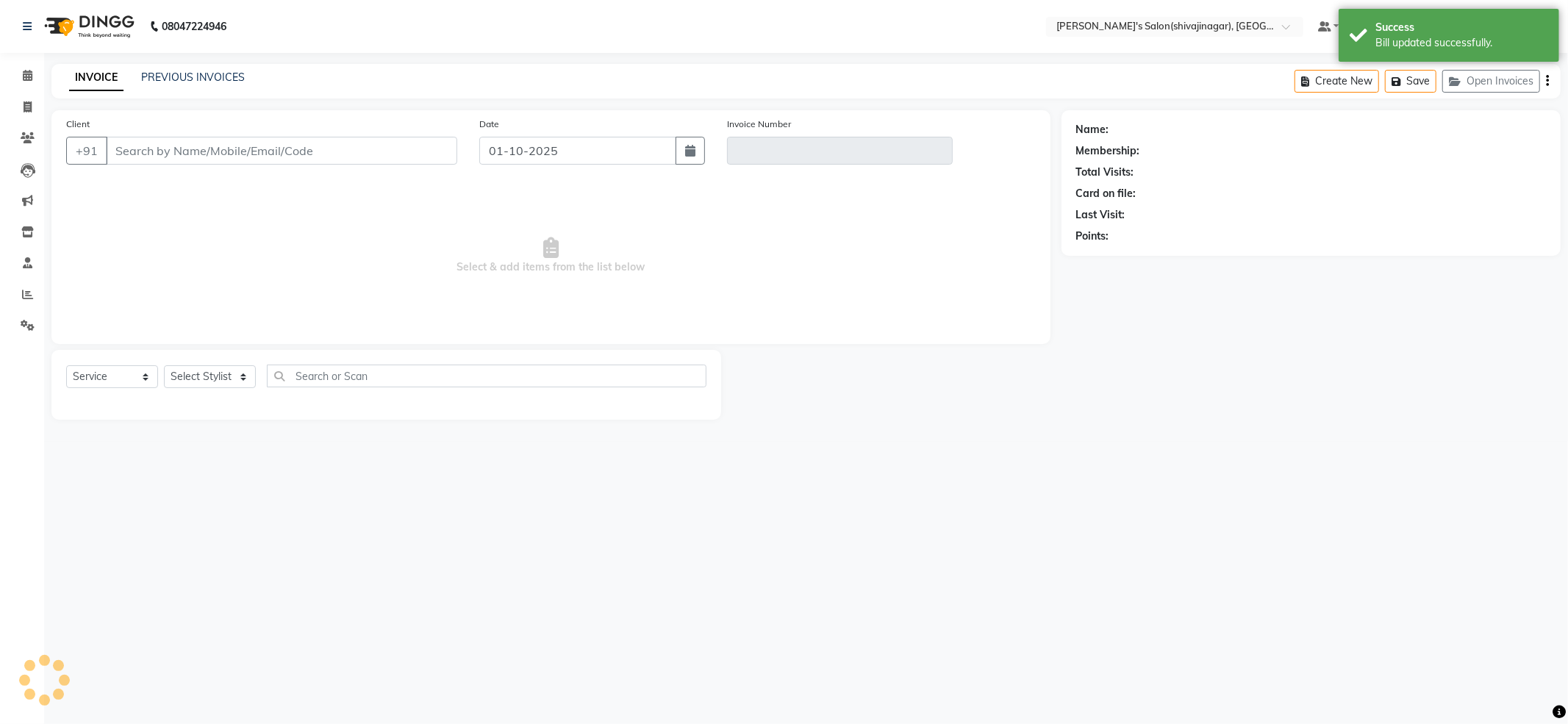
type input "9373822426"
type input "V/2025-26/2805"
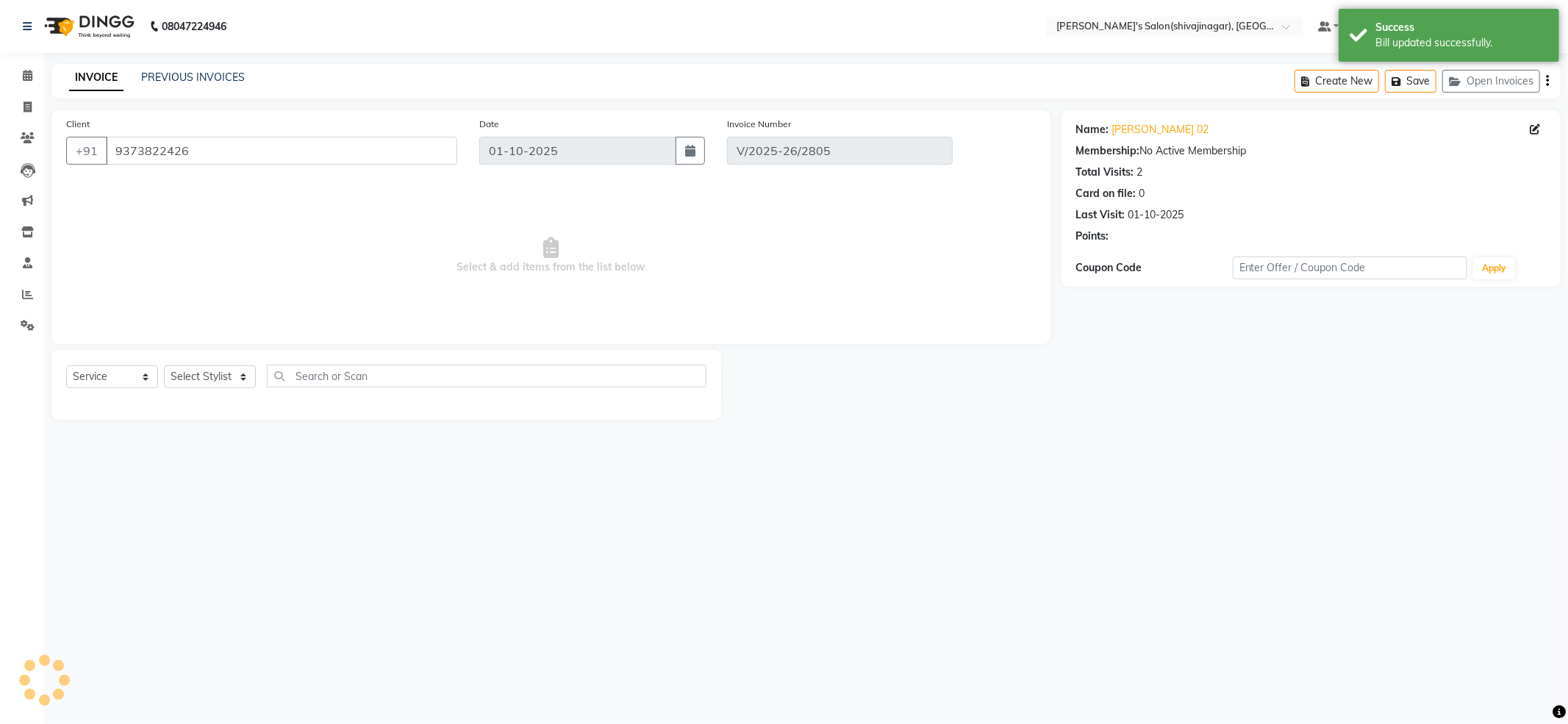
select select "select"
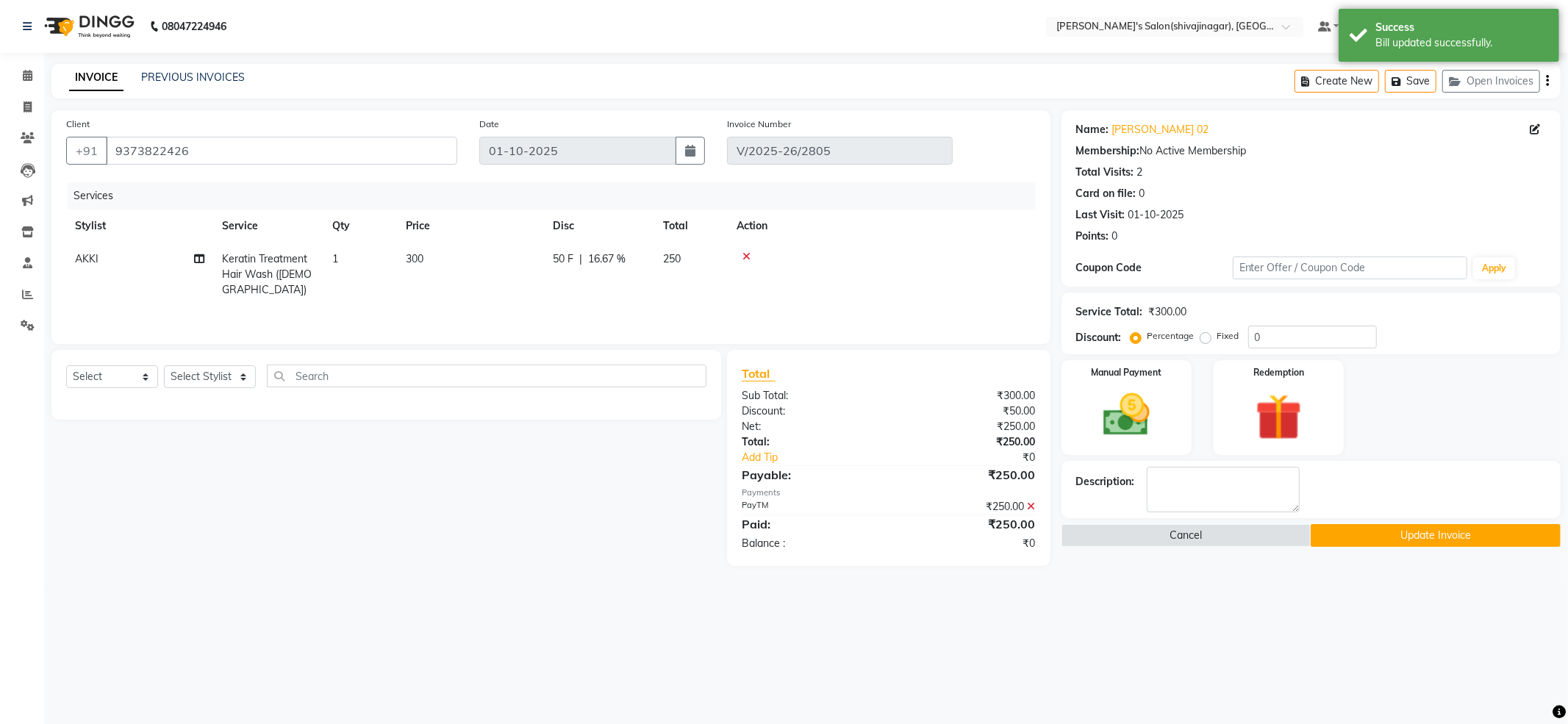
click at [119, 259] on td "AKKI" at bounding box center [139, 274] width 147 height 64
select select "24667"
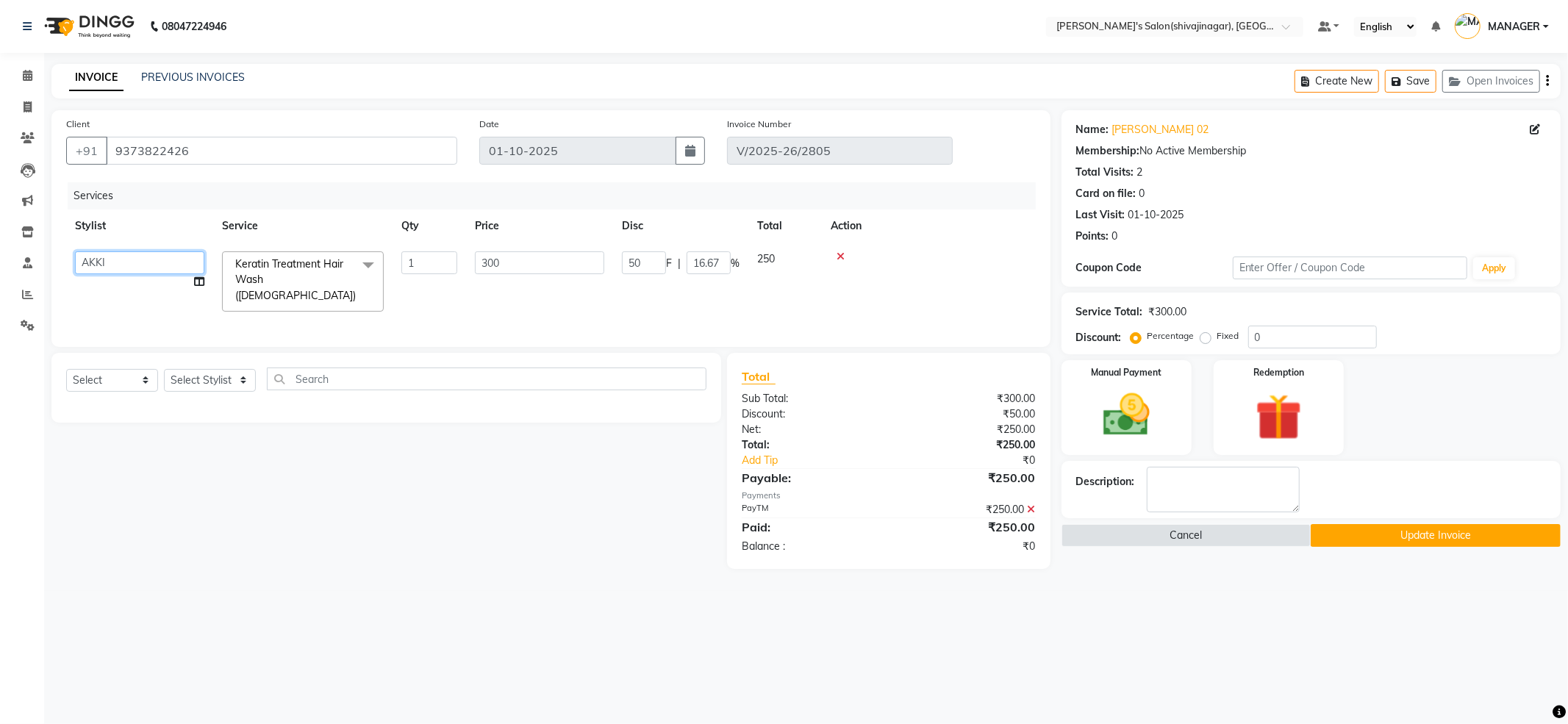
click at [119, 259] on select "[PERSON_NAME] MANAGER MISS STAFF [PERSON_NAME]. [PERSON_NAME] [PERSON_NAME] [PE…" at bounding box center [140, 262] width 129 height 23
select select "82728"
click at [1457, 523] on div "Name: [PERSON_NAME] 02 Membership: No Active Membership Total Visits: 2 Card on…" at bounding box center [1316, 339] width 510 height 458
click at [1436, 539] on button "Update Invoice" at bounding box center [1435, 535] width 250 height 23
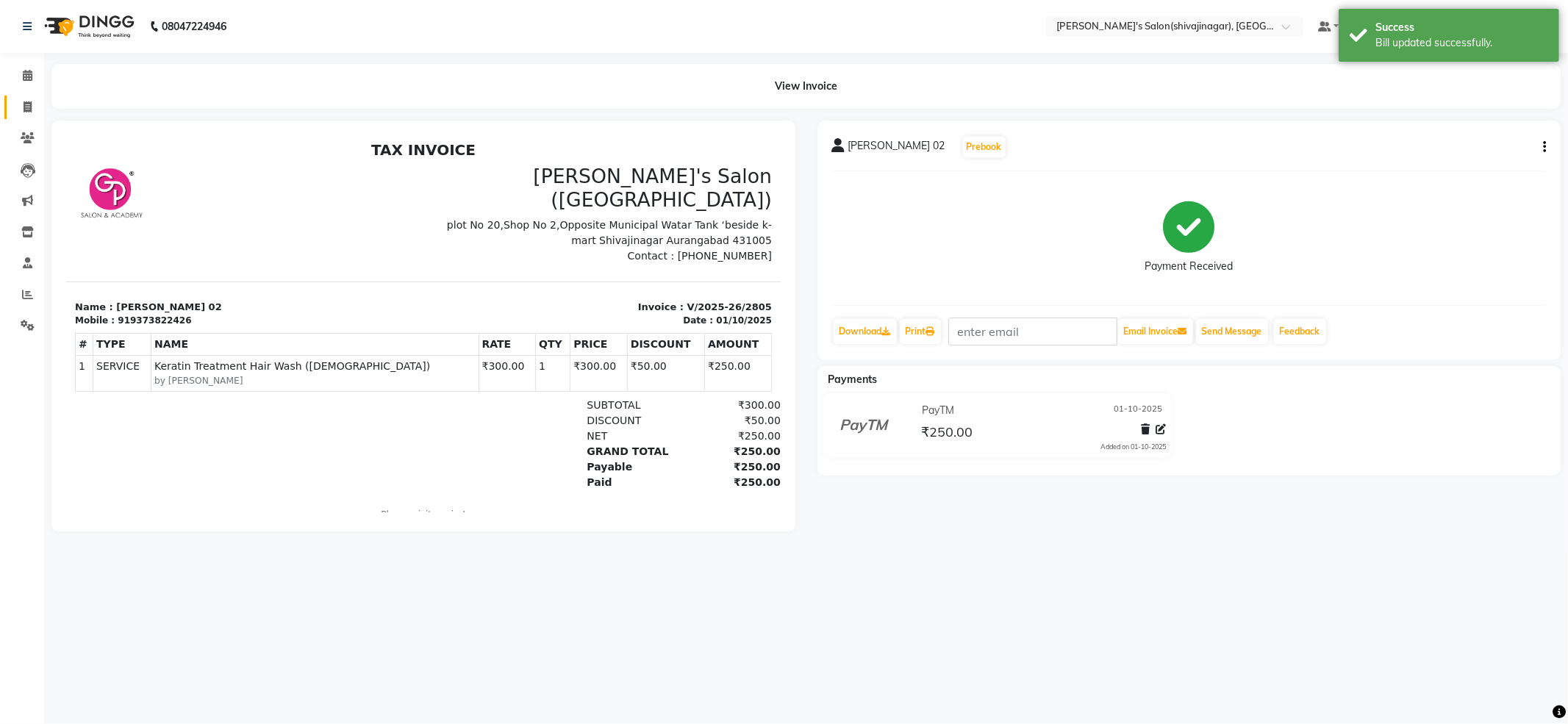
click at [30, 96] on link "Invoice" at bounding box center [22, 107] width 35 height 24
select select "service"
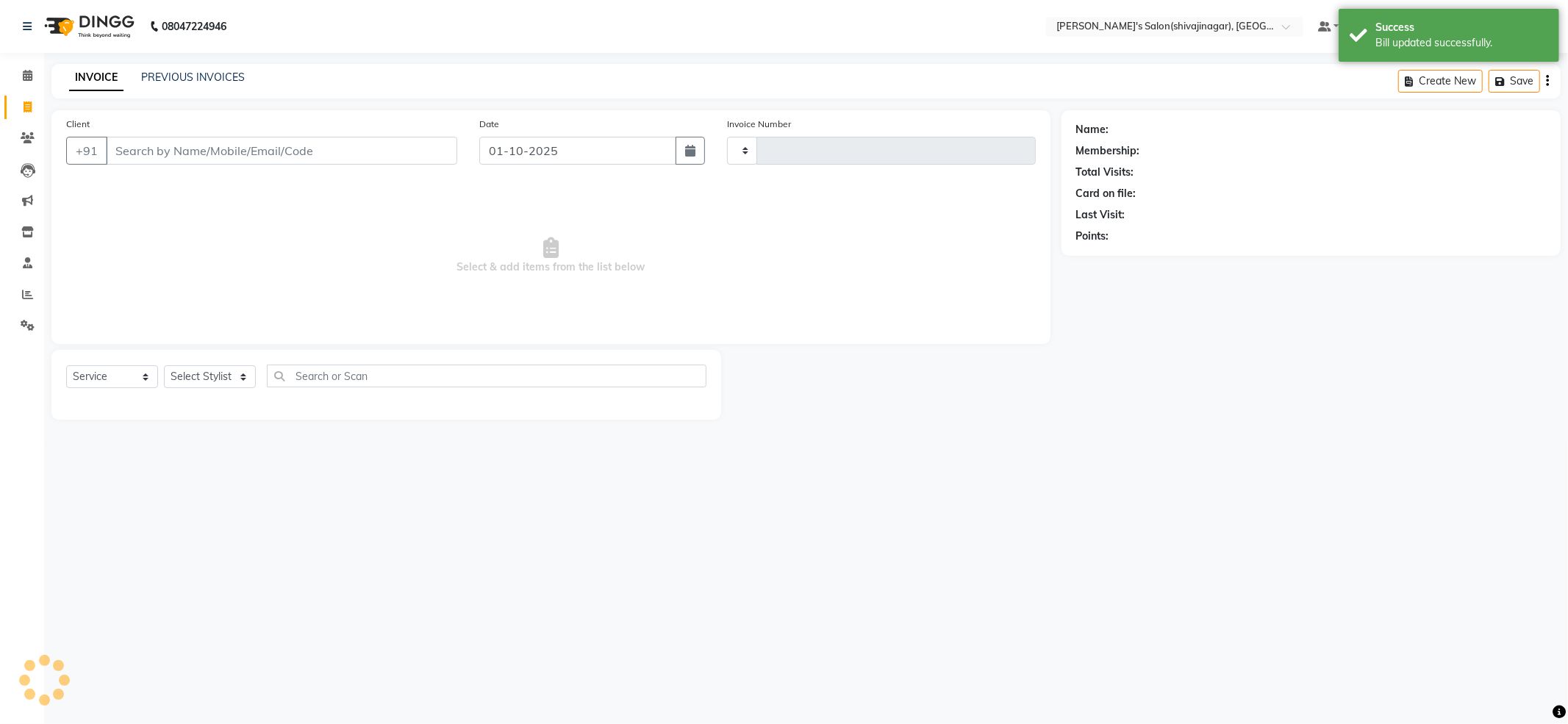
type input "2806"
select select "4174"
click at [180, 77] on link "PREVIOUS INVOICES" at bounding box center [193, 77] width 104 height 13
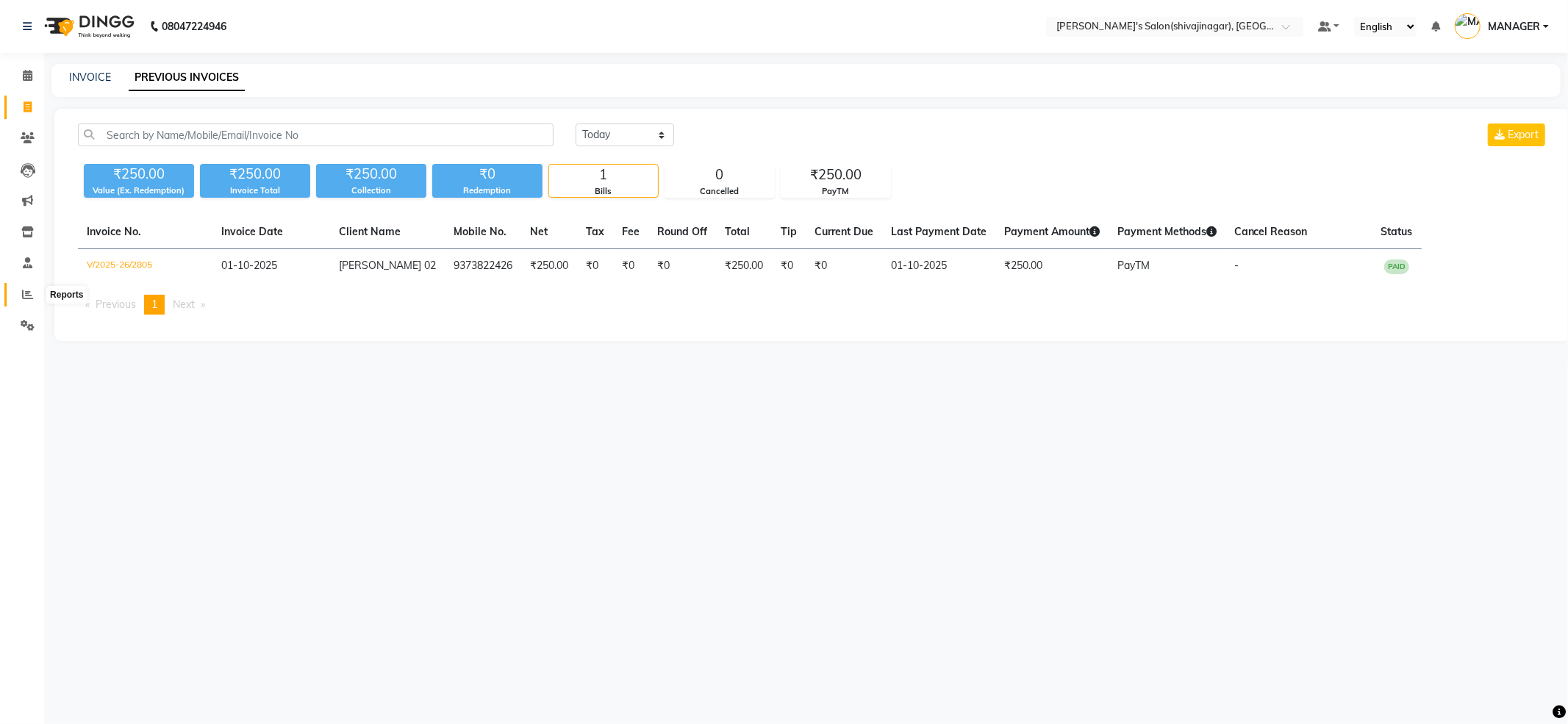
click at [24, 286] on span at bounding box center [27, 295] width 26 height 17
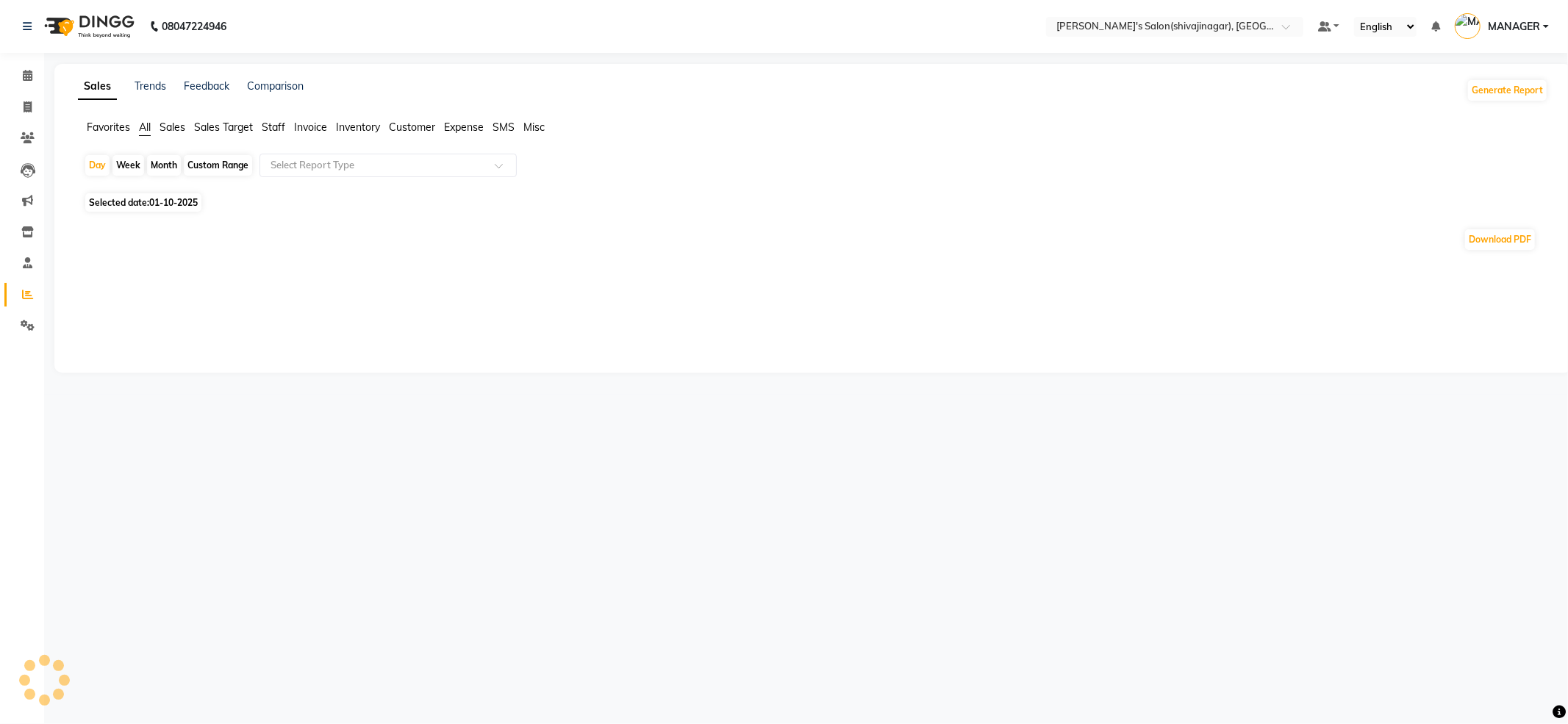
click at [172, 169] on div "Month" at bounding box center [163, 166] width 34 height 20
select select "10"
select select "2025"
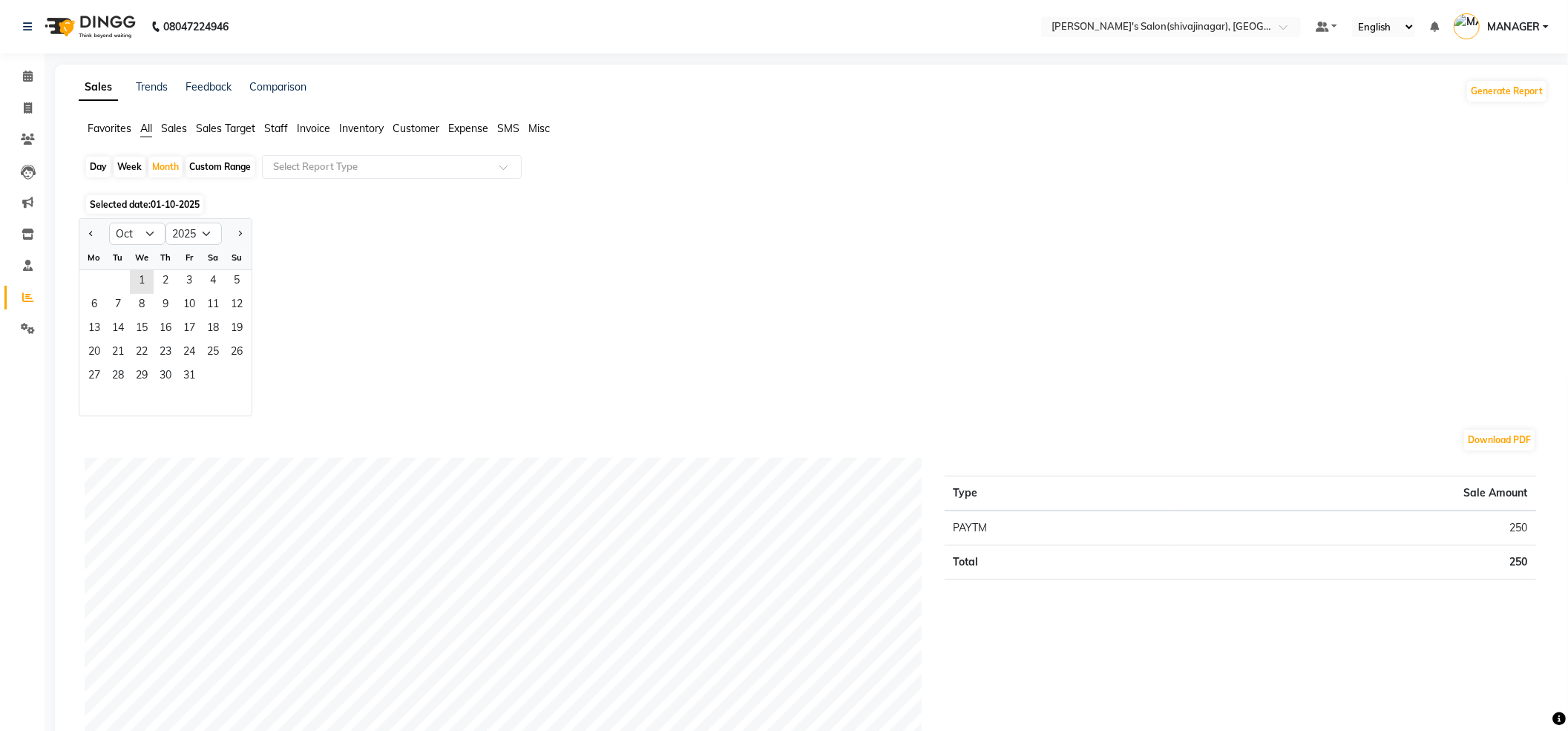
click at [193, 265] on div "Fr" at bounding box center [189, 257] width 24 height 24
click at [203, 338] on span "18" at bounding box center [213, 329] width 24 height 24
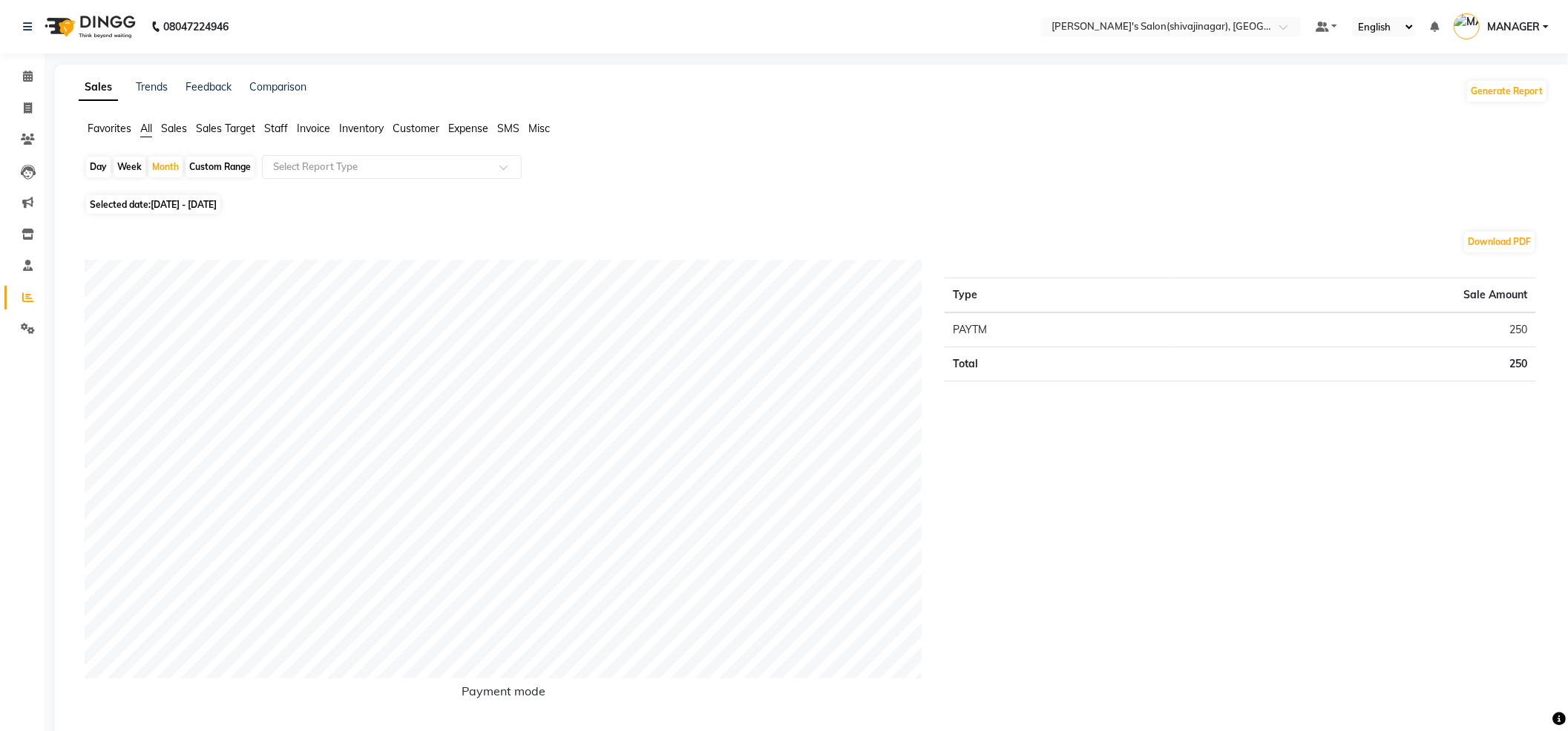
click at [143, 204] on span "Selected date: [DATE] - [DATE]" at bounding box center [154, 204] width 135 height 18
select select "10"
select select "2025"
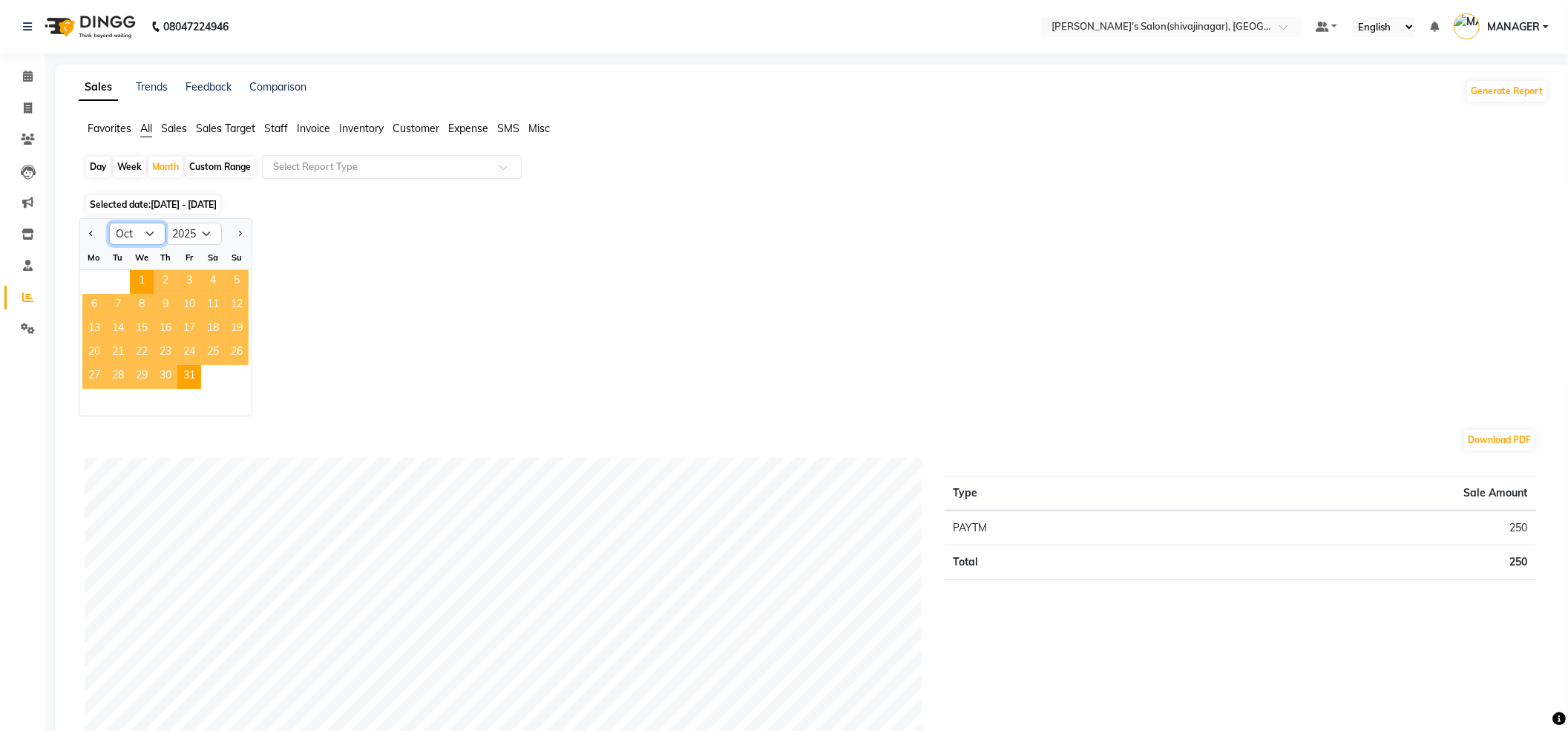
click at [129, 231] on select "Jan Feb Mar Apr May Jun [DATE] Aug Sep Oct Nov Dec" at bounding box center [137, 234] width 56 height 22
select select "9"
click at [109, 223] on select "Jan Feb Mar Apr May Jun [DATE] Aug Sep Oct Nov Dec" at bounding box center [137, 234] width 56 height 22
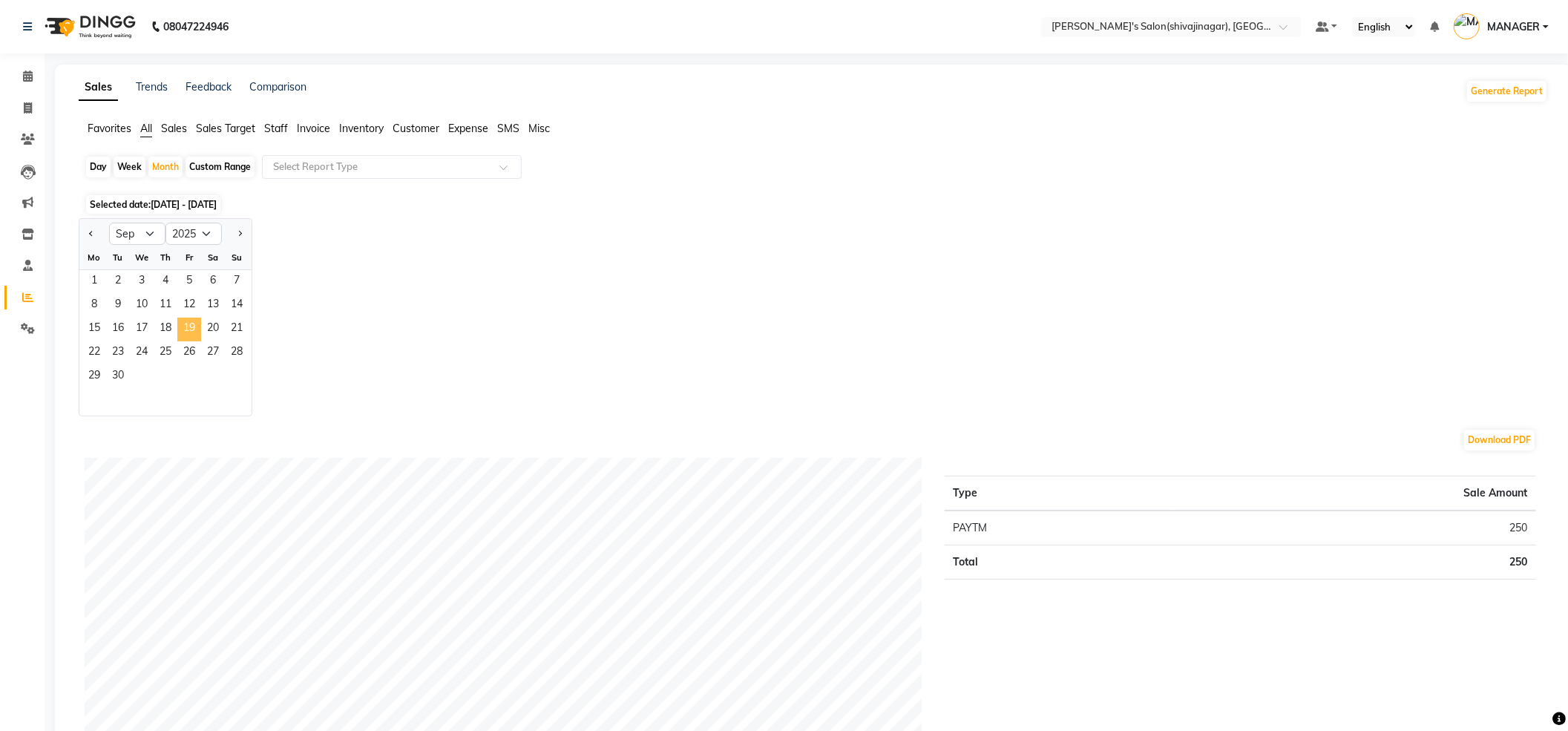
click at [179, 322] on span "19" at bounding box center [189, 329] width 24 height 24
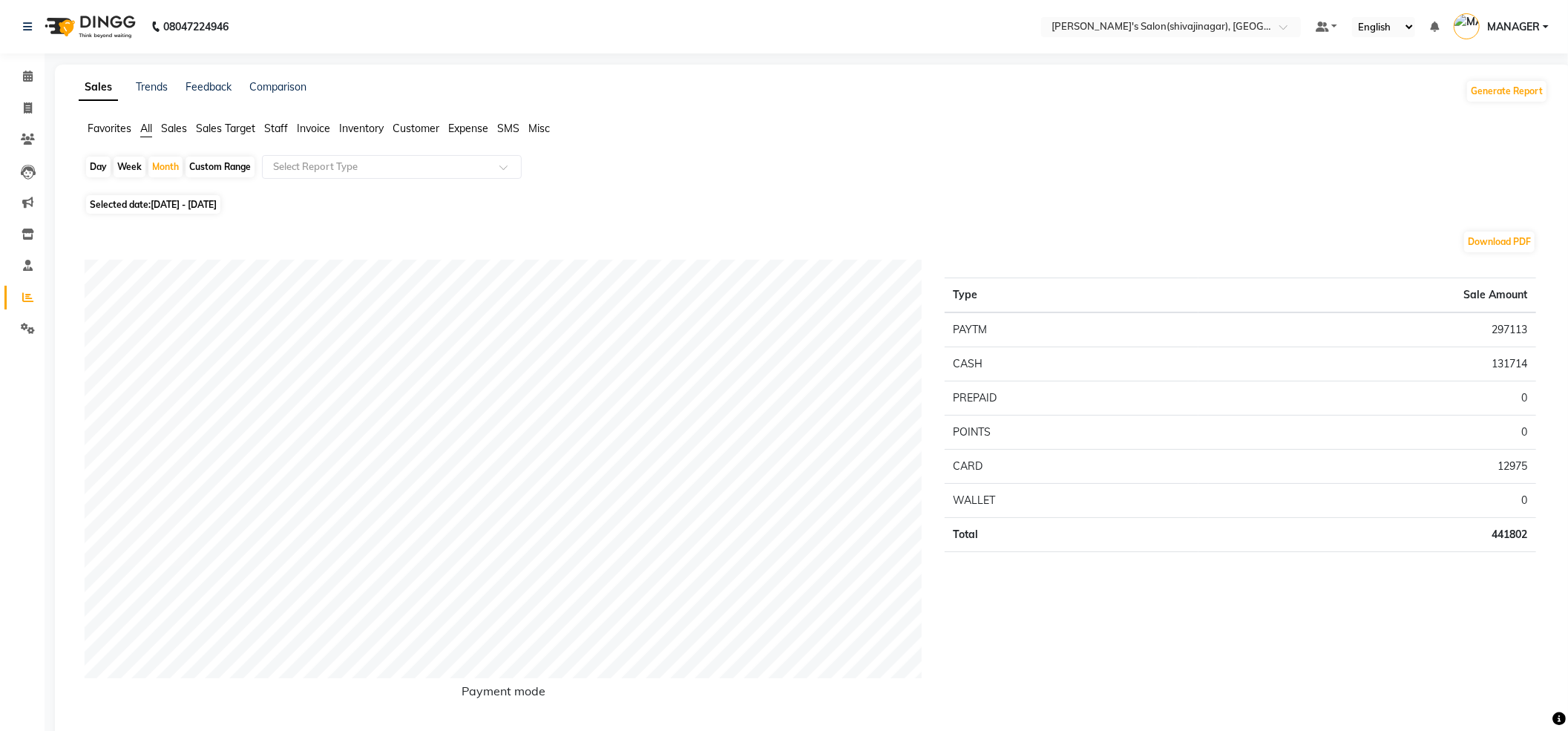
click at [280, 131] on span "Staff" at bounding box center [276, 128] width 24 height 13
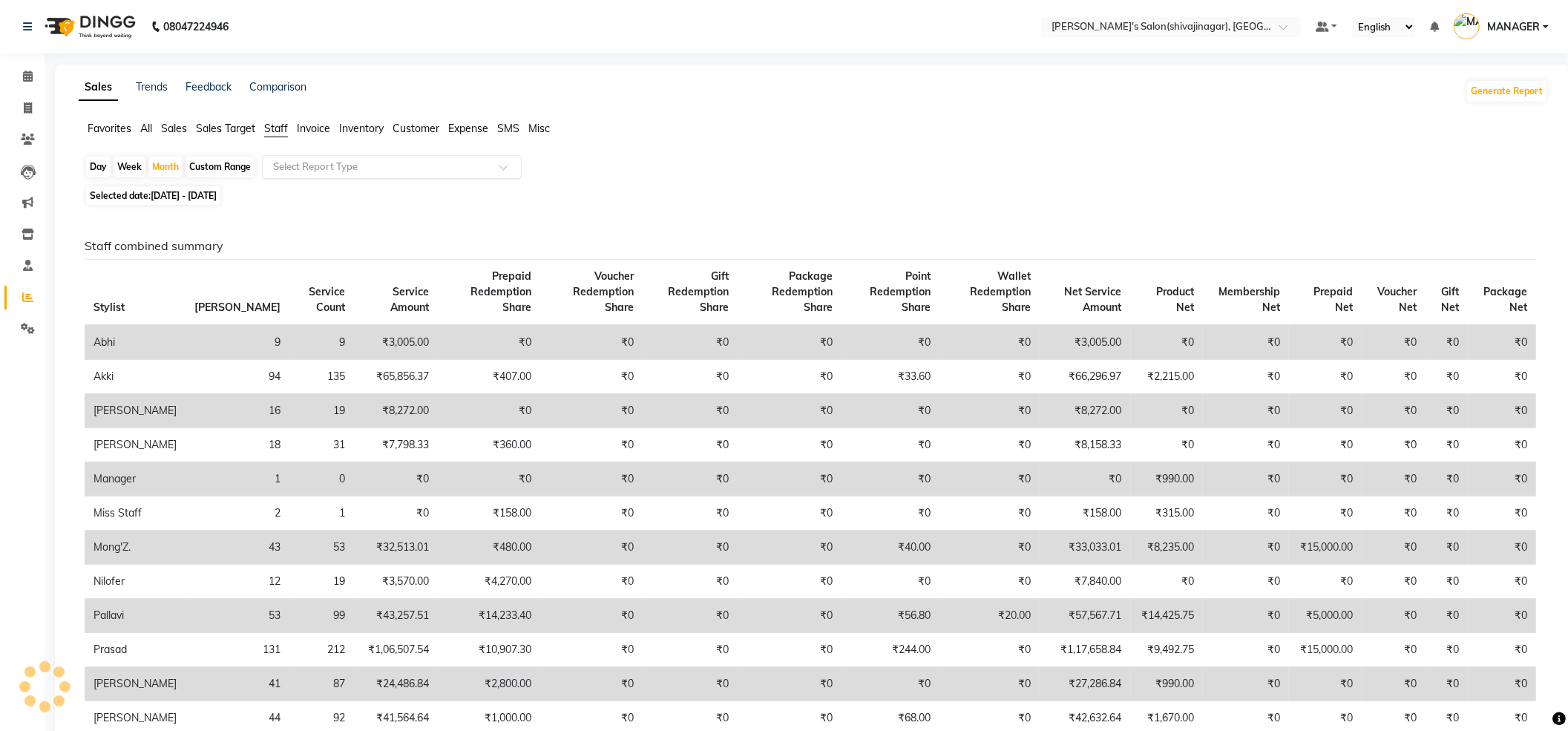
click at [304, 165] on input "text" at bounding box center [377, 166] width 214 height 15
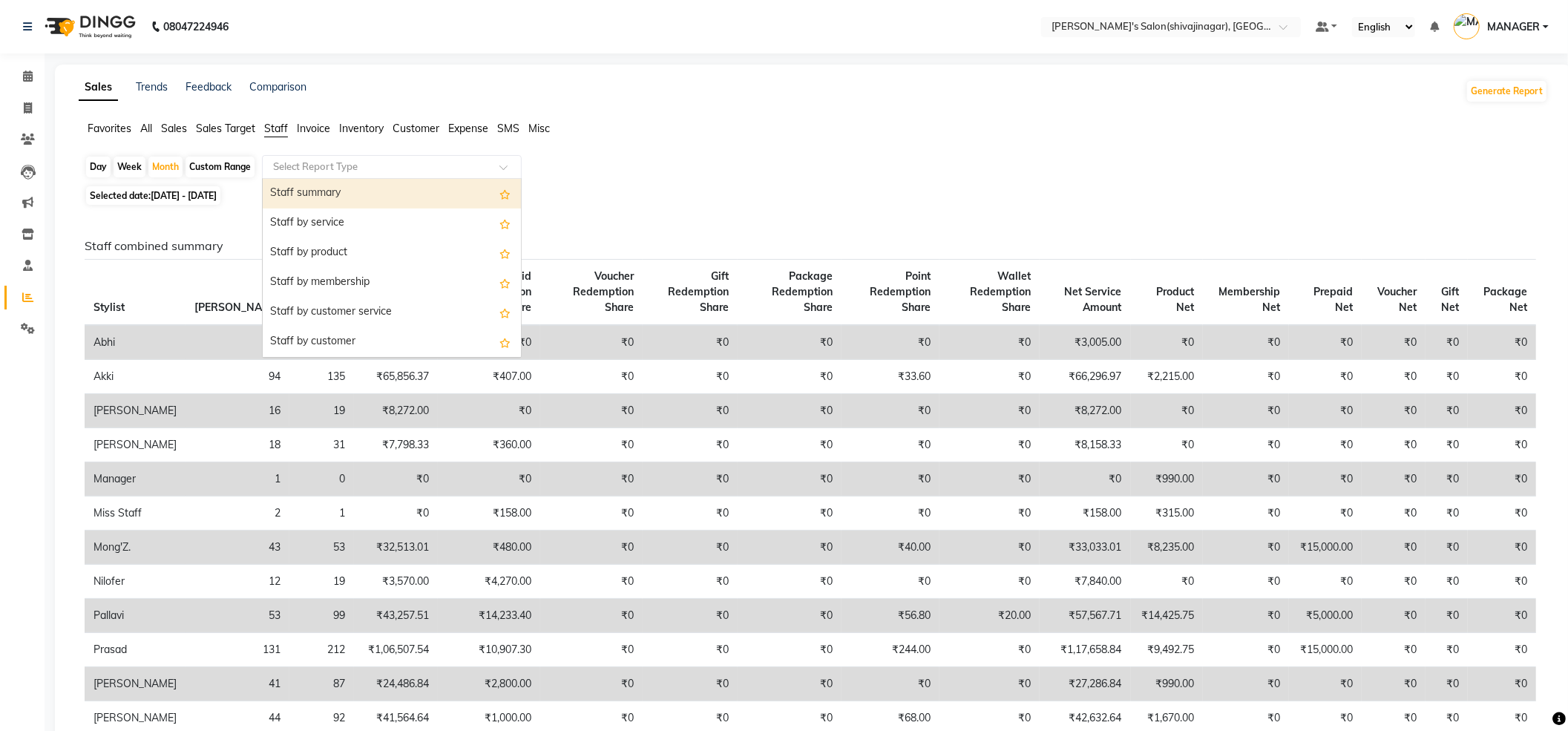
click at [306, 200] on div "Staff summary" at bounding box center [392, 193] width 258 height 29
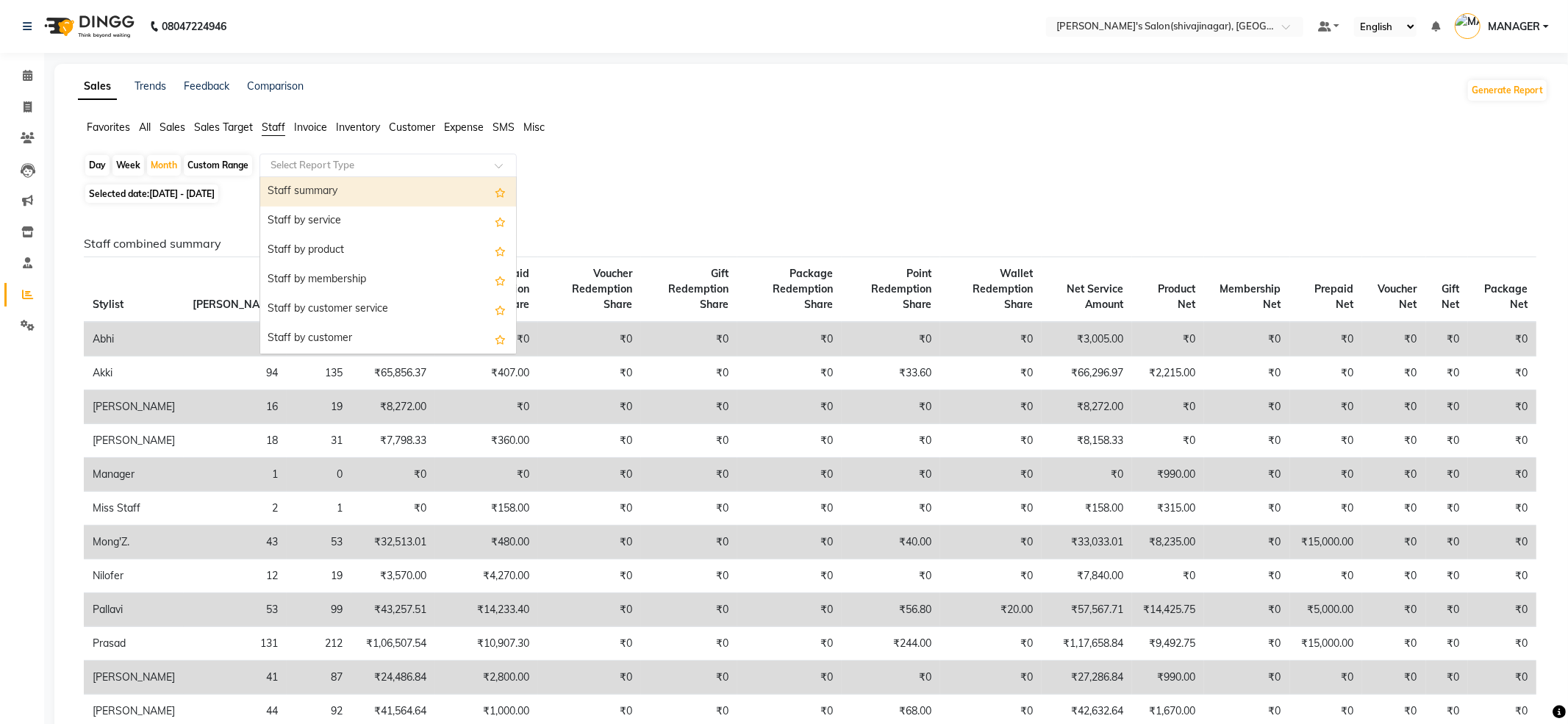
select select "full_report"
select select "csv"
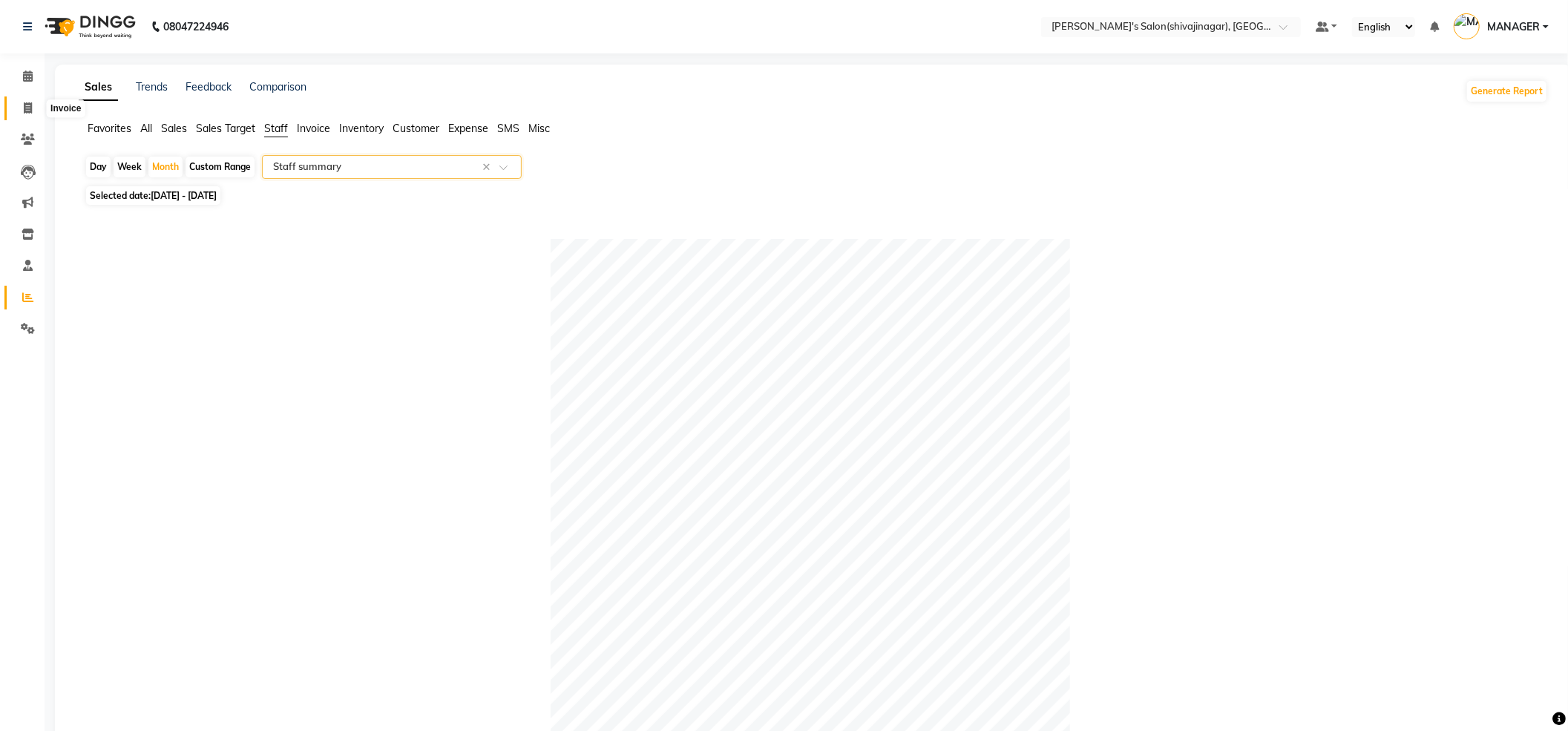
click at [21, 104] on span at bounding box center [28, 109] width 26 height 17
select select "service"
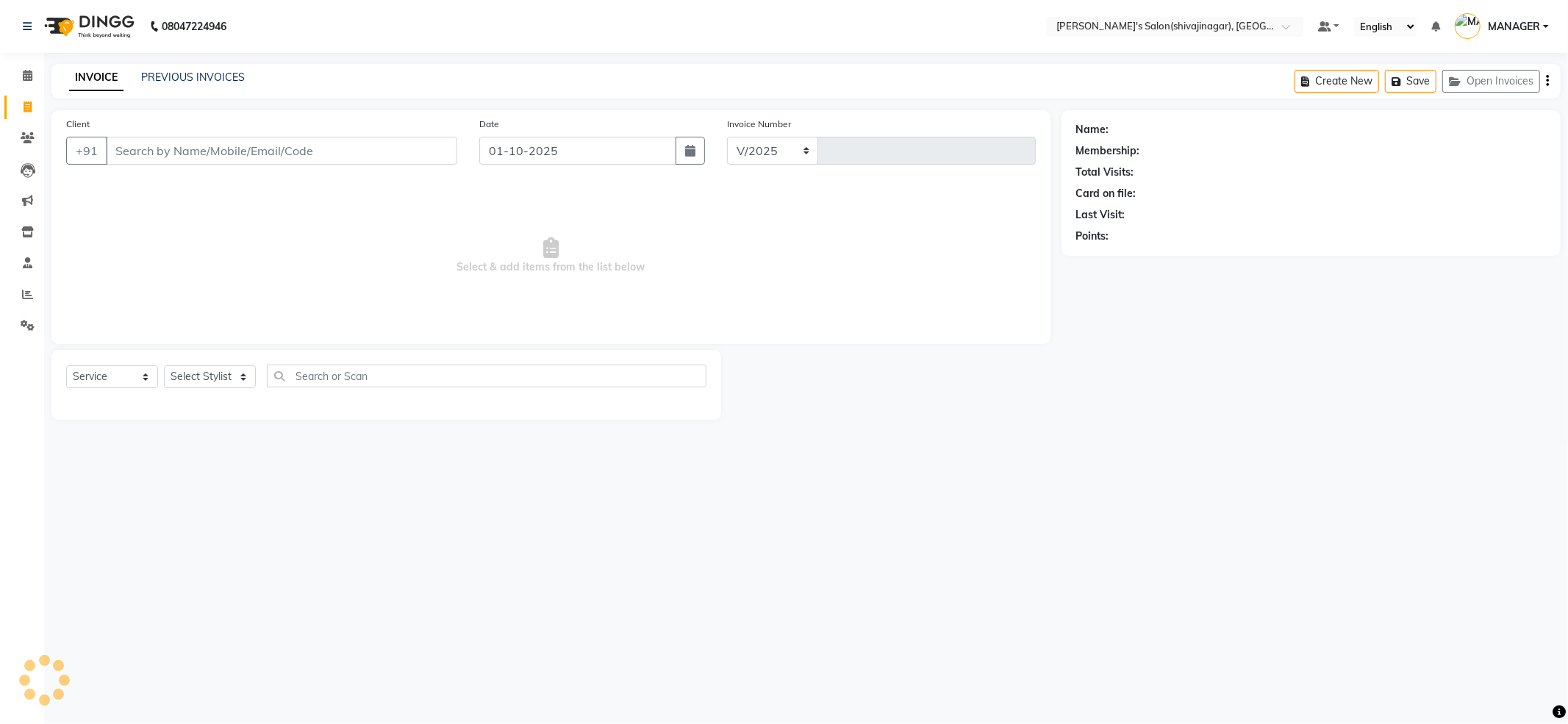
select select "4174"
type input "2806"
click at [24, 107] on icon at bounding box center [27, 107] width 8 height 11
select select "4174"
select select "service"
